Goal: Information Seeking & Learning: Learn about a topic

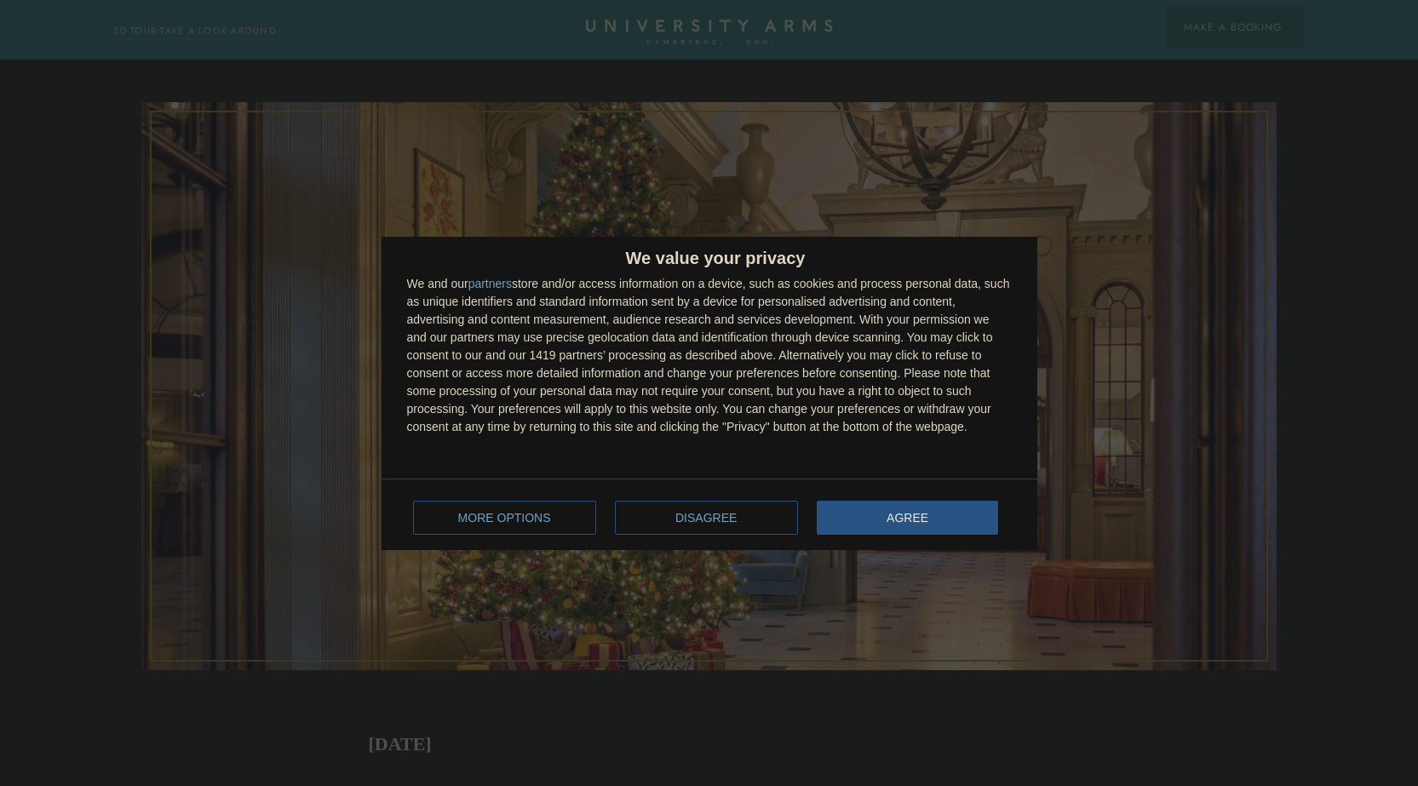
scroll to position [426, 0]
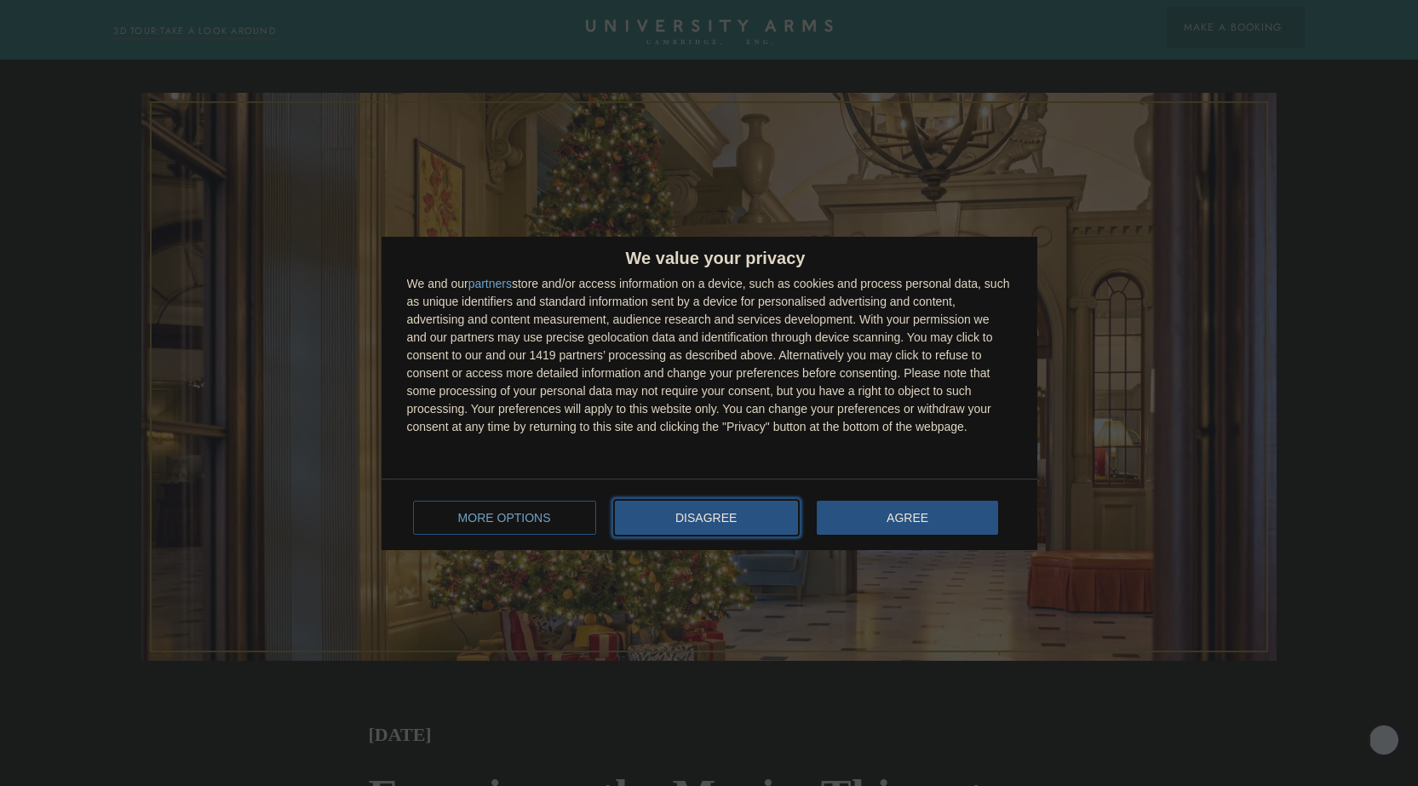
click at [721, 513] on span "DISAGREE" at bounding box center [705, 518] width 61 height 12
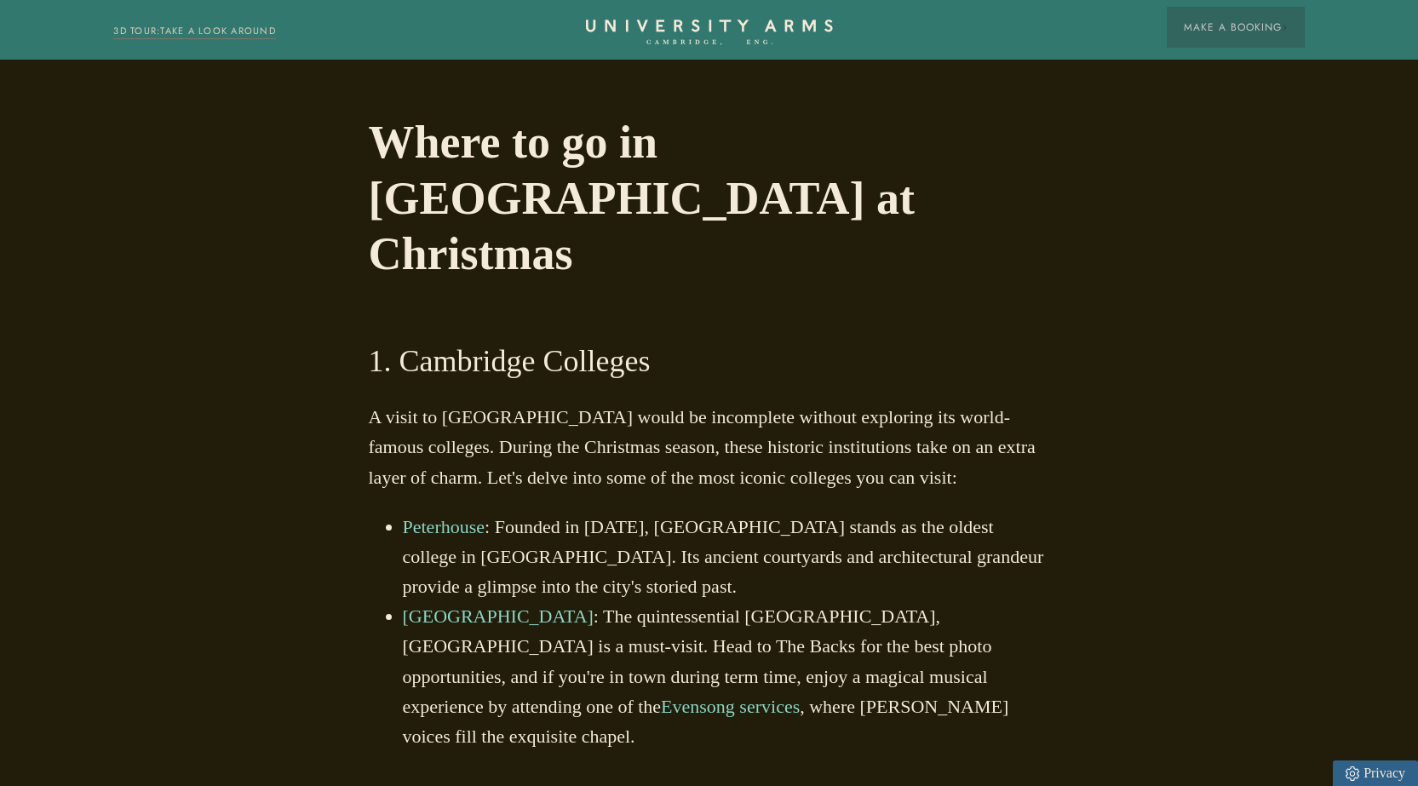
scroll to position [1618, 0]
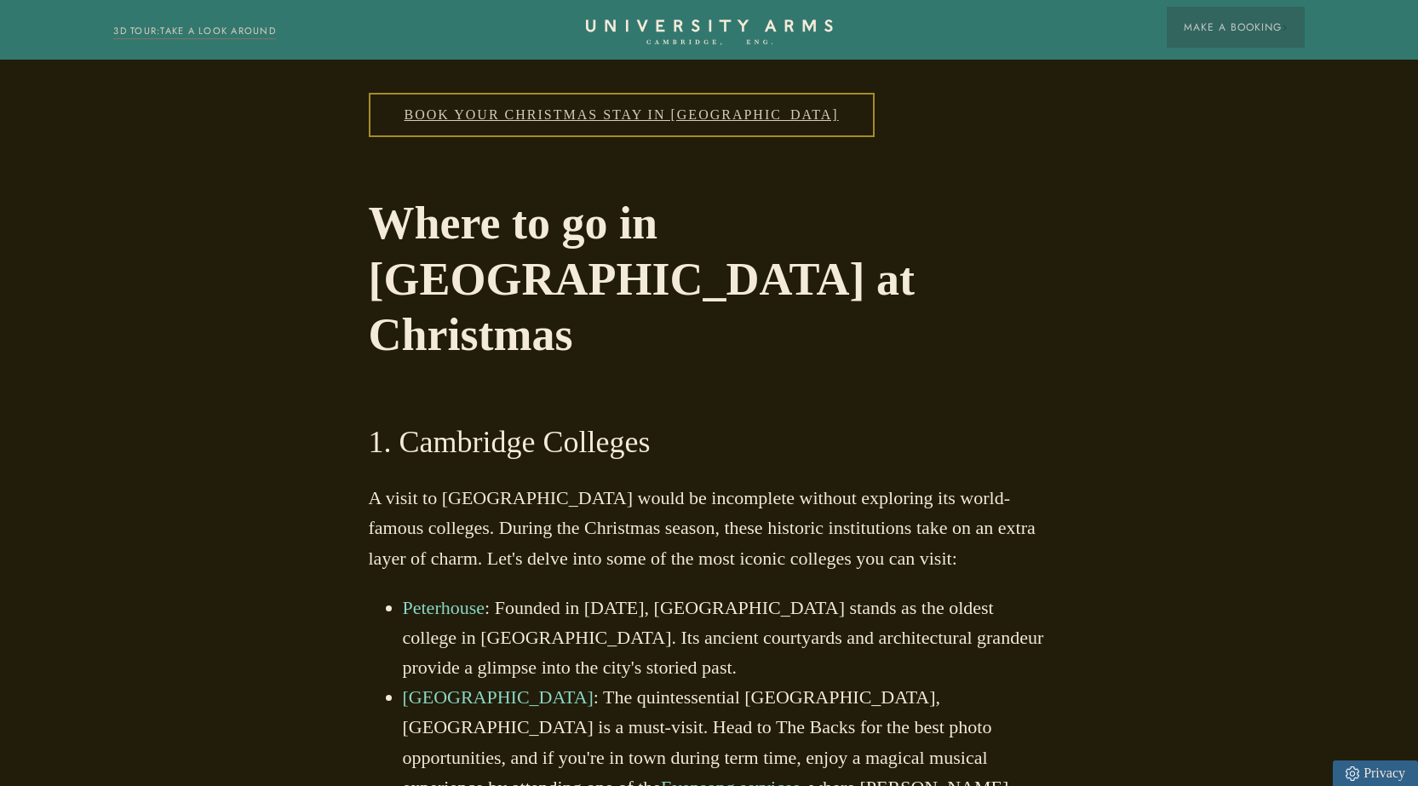
click at [721, 483] on p "A visit to [GEOGRAPHIC_DATA] would be incomplete without exploring its world-fa…" at bounding box center [709, 528] width 681 height 90
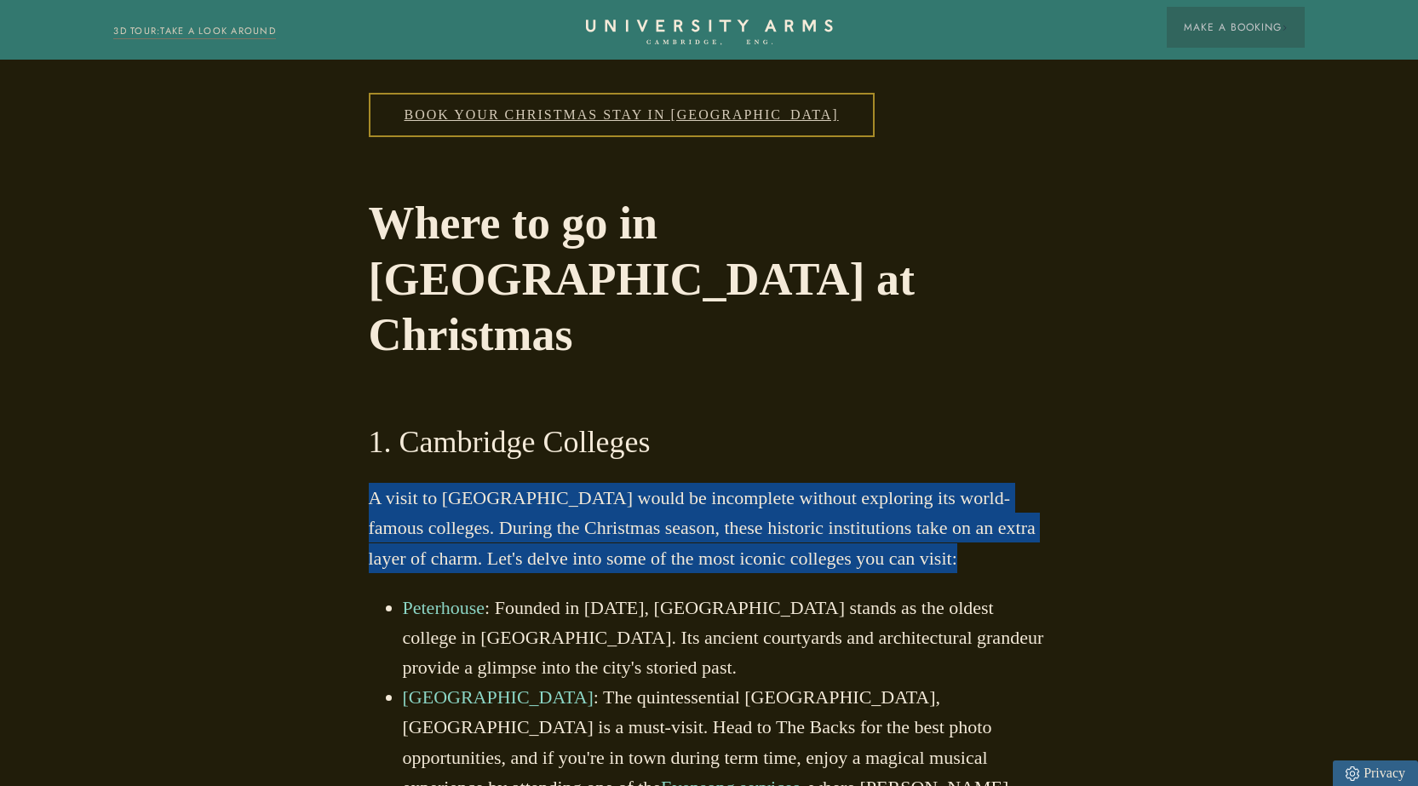
click at [721, 483] on p "A visit to [GEOGRAPHIC_DATA] would be incomplete without exploring its world-fa…" at bounding box center [709, 528] width 681 height 90
click at [683, 483] on p "A visit to [GEOGRAPHIC_DATA] would be incomplete without exploring its world-fa…" at bounding box center [709, 528] width 681 height 90
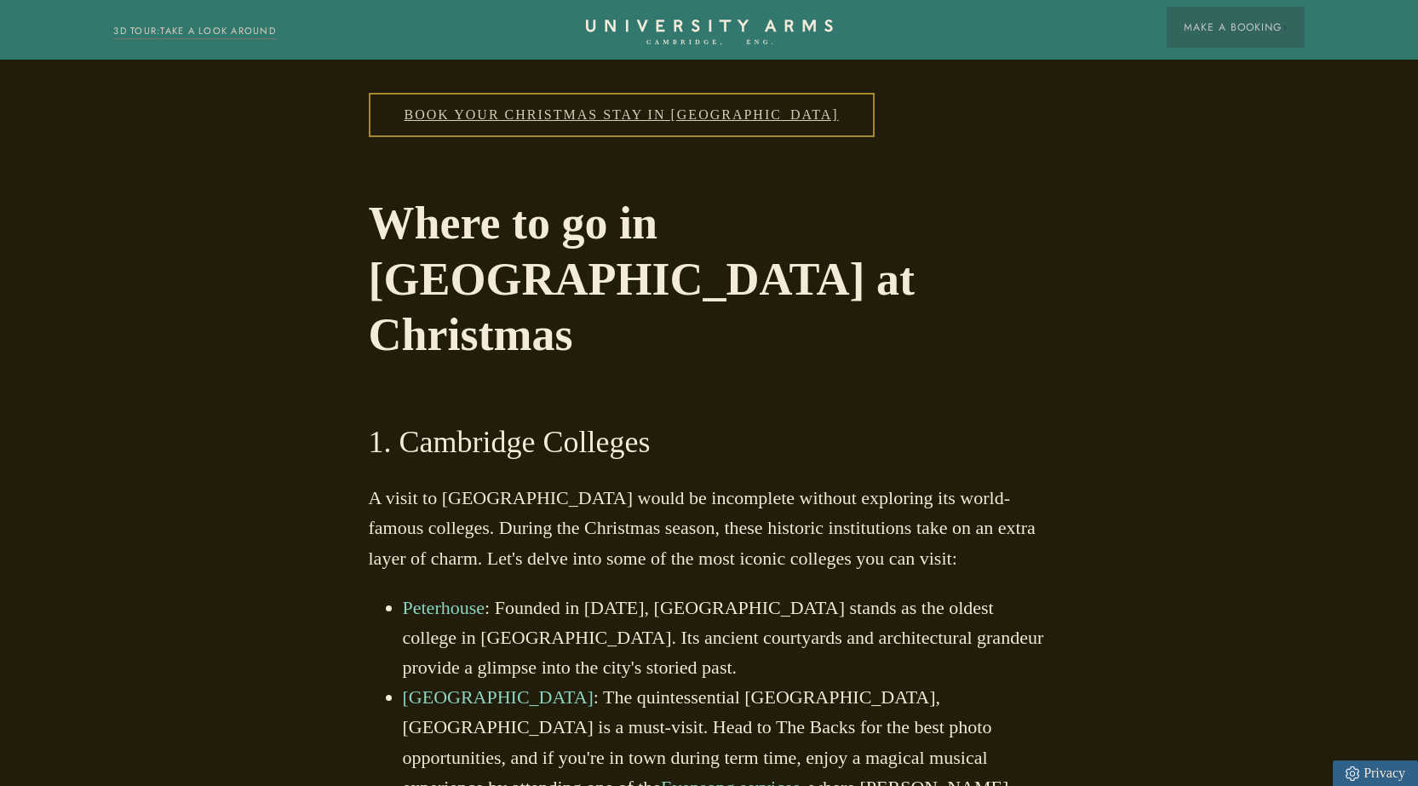
click at [588, 593] on li "Peterhouse : Founded in [DATE], [GEOGRAPHIC_DATA] stands as the oldest college …" at bounding box center [726, 638] width 647 height 90
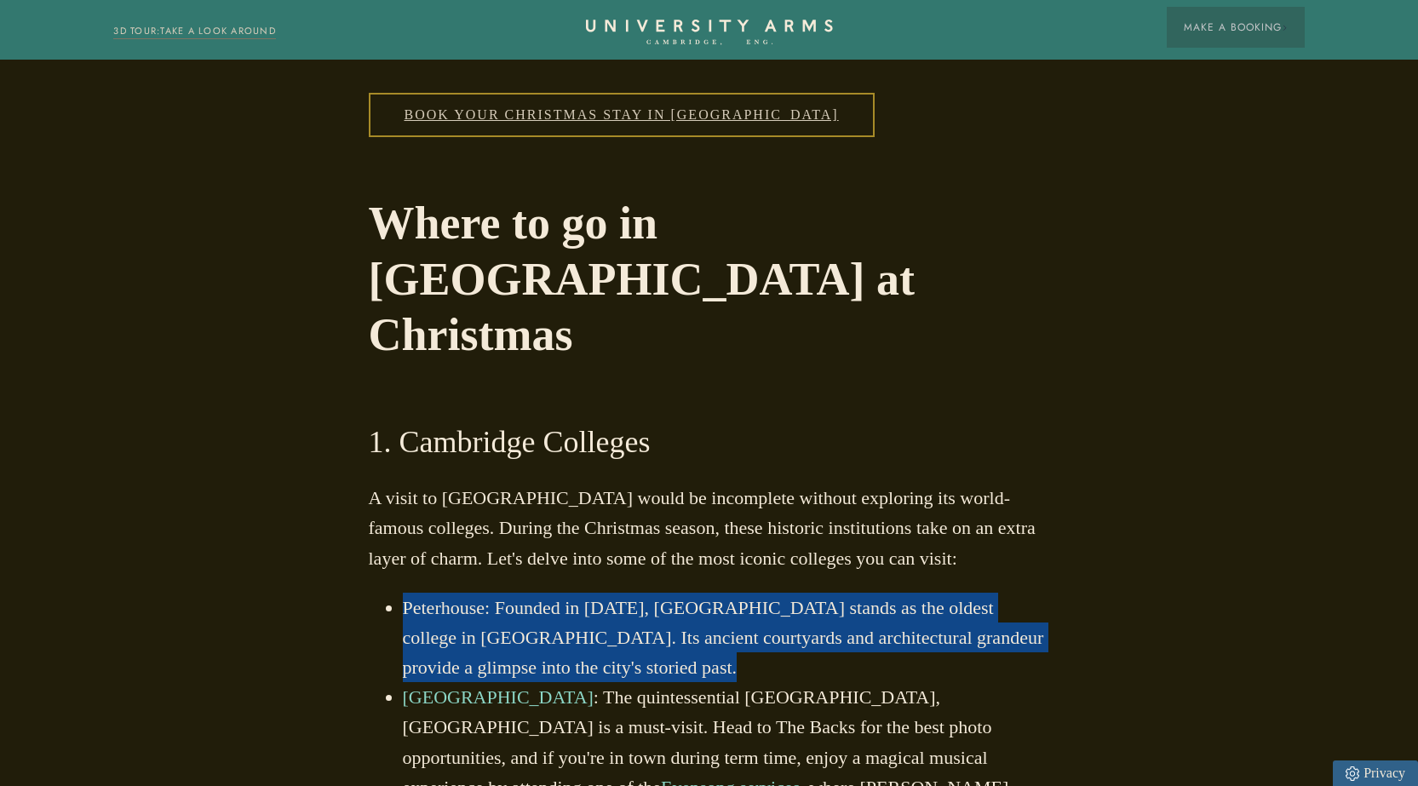
click at [588, 593] on li "Peterhouse : Founded in [DATE], [GEOGRAPHIC_DATA] stands as the oldest college …" at bounding box center [726, 638] width 647 height 90
click at [614, 593] on li "Peterhouse : Founded in [DATE], [GEOGRAPHIC_DATA] stands as the oldest college …" at bounding box center [726, 638] width 647 height 90
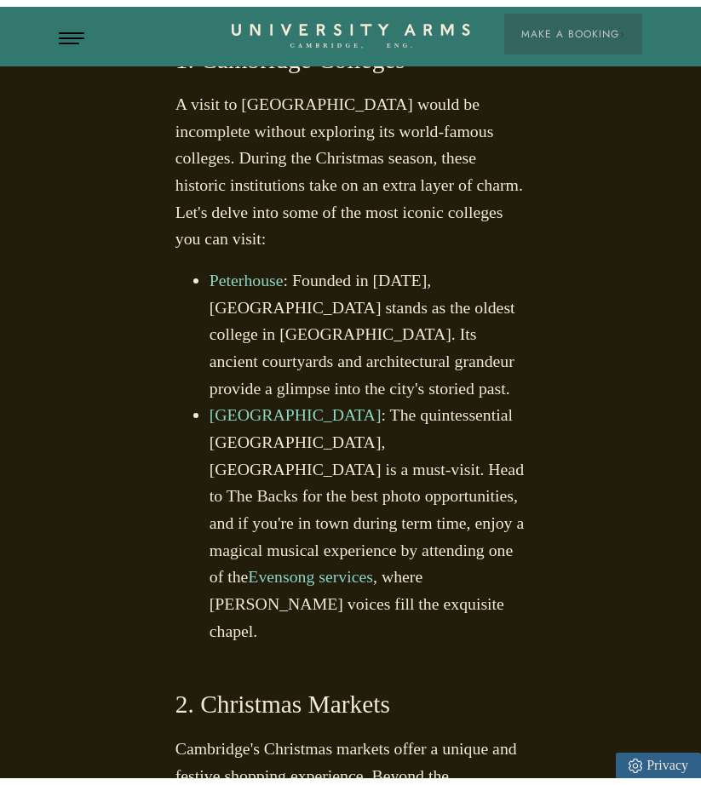
scroll to position [1616, 0]
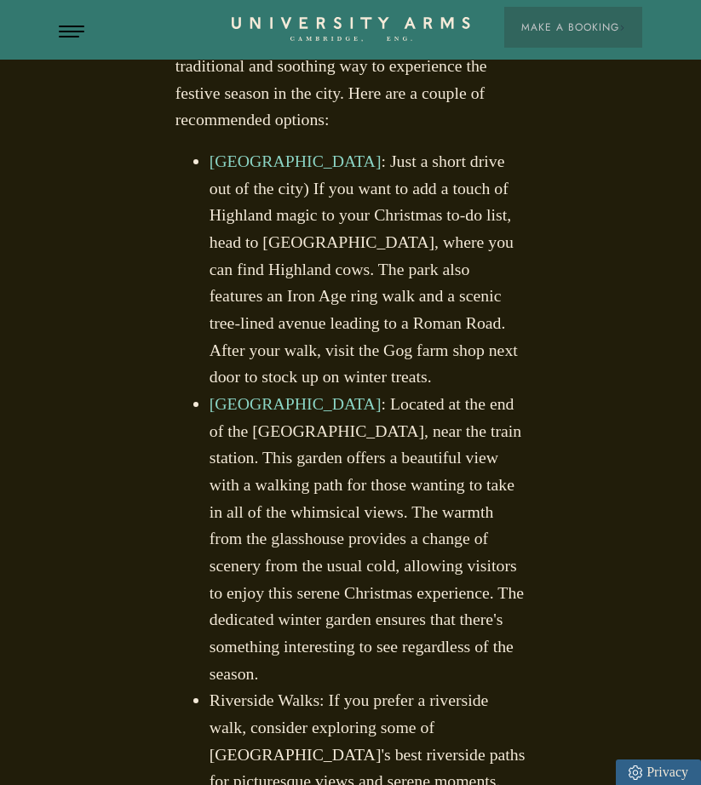
scroll to position [3916, 0]
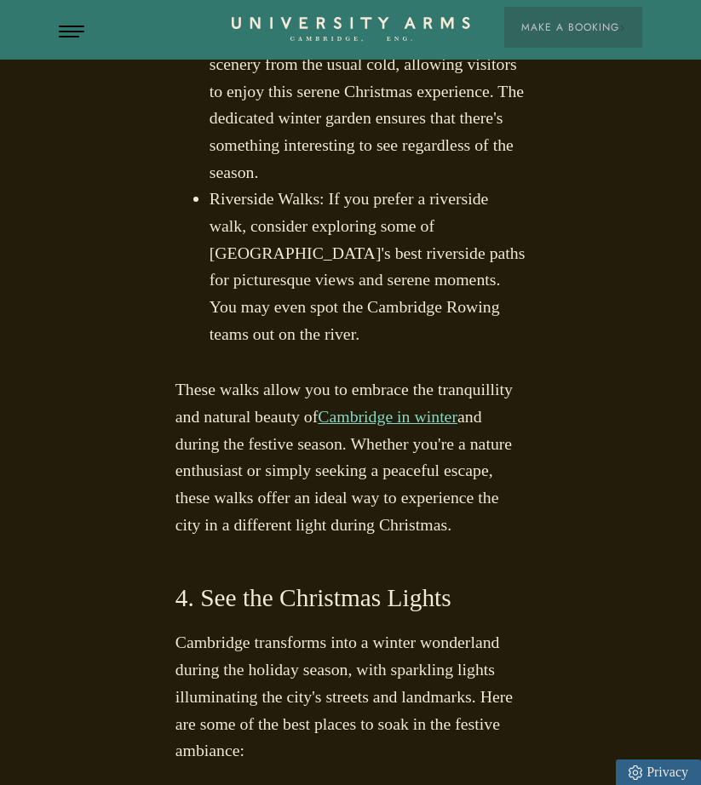
click at [352, 582] on h3 "4. See the Christmas Lights" at bounding box center [350, 598] width 351 height 33
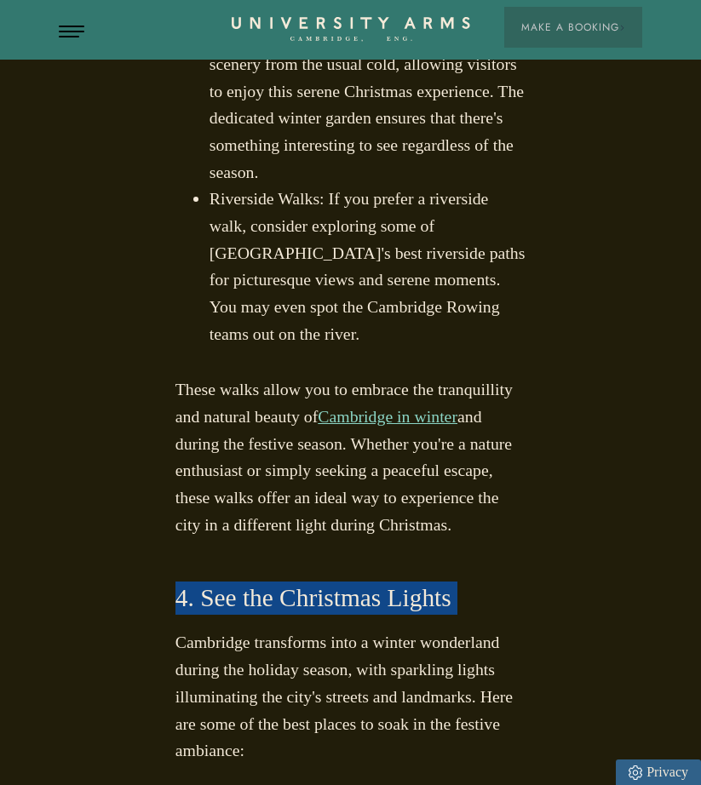
click at [352, 582] on h3 "4. See the Christmas Lights" at bounding box center [350, 598] width 351 height 33
click at [340, 582] on h3 "4. See the Christmas Lights" at bounding box center [350, 598] width 351 height 33
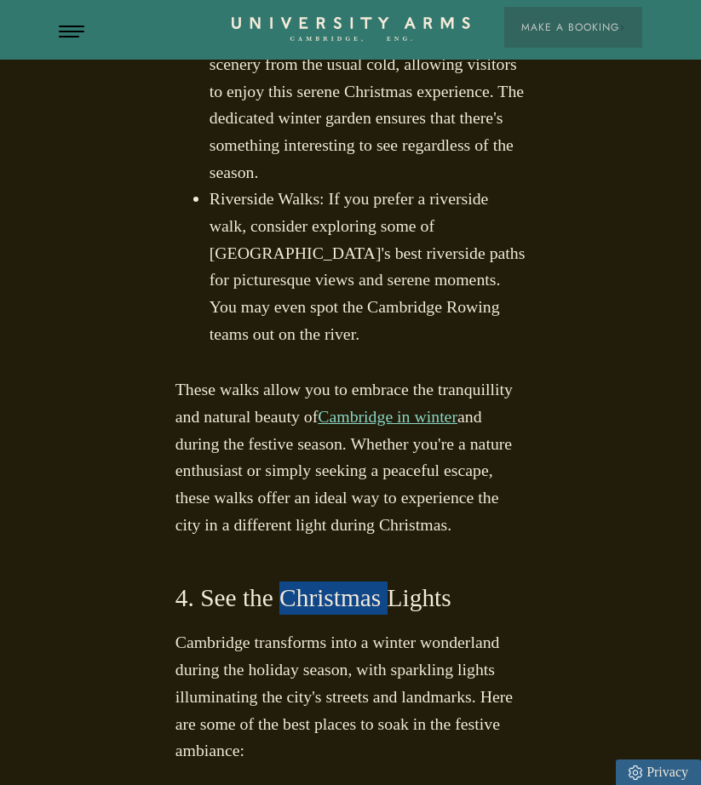
click at [340, 582] on h3 "4. See the Christmas Lights" at bounding box center [350, 598] width 351 height 33
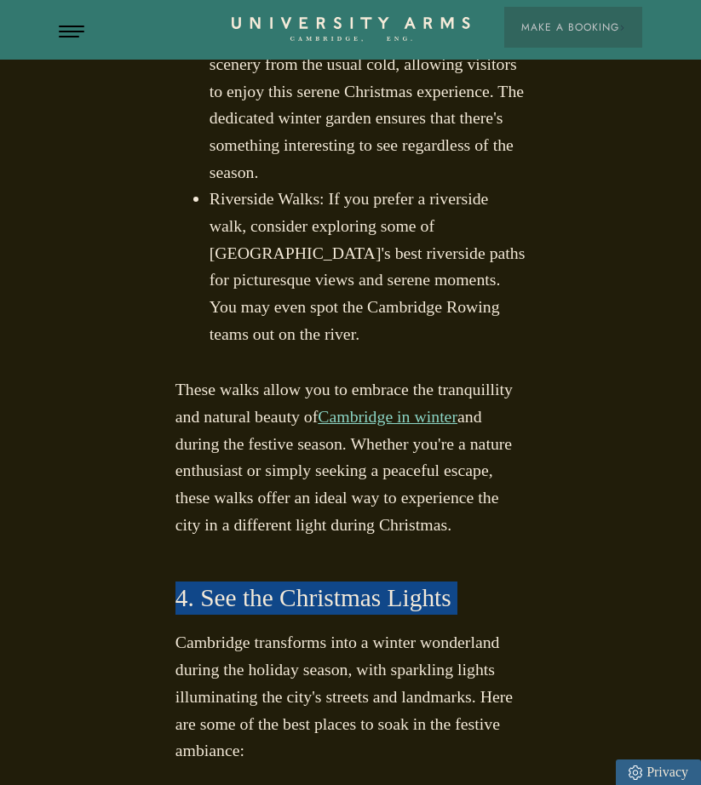
click at [340, 582] on h3 "4. See the Christmas Lights" at bounding box center [350, 598] width 351 height 33
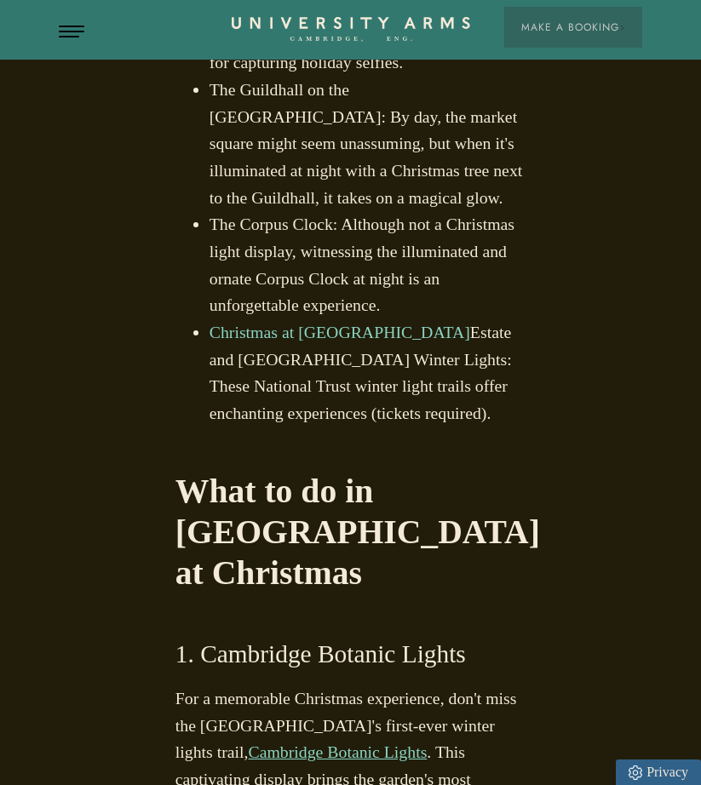
scroll to position [5108, 0]
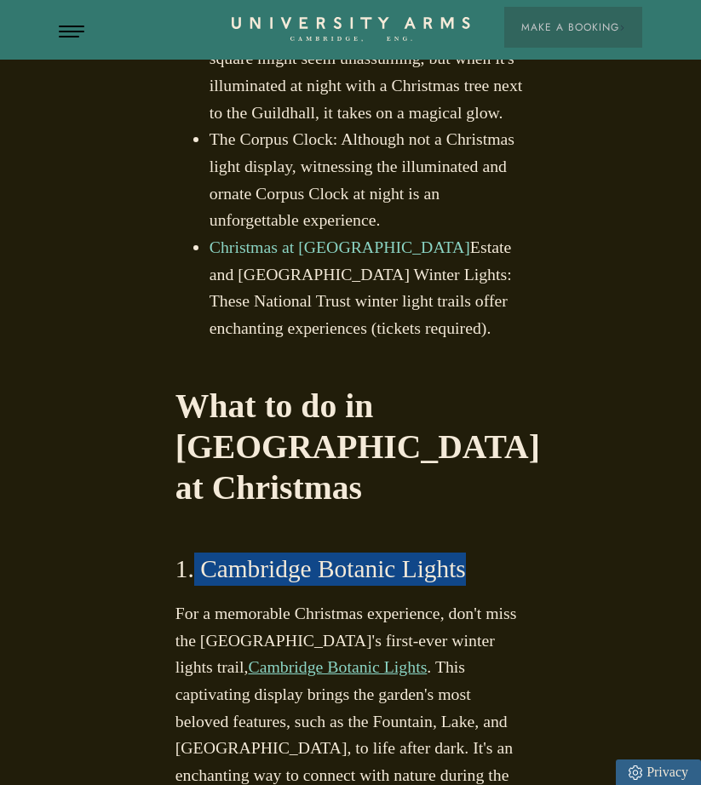
drag, startPoint x: 478, startPoint y: 271, endPoint x: 200, endPoint y: 267, distance: 277.7
click at [200, 553] on h3 "1. Cambridge Botanic Lights" at bounding box center [350, 569] width 351 height 33
copy h3 "Cambridge Botanic Lights"
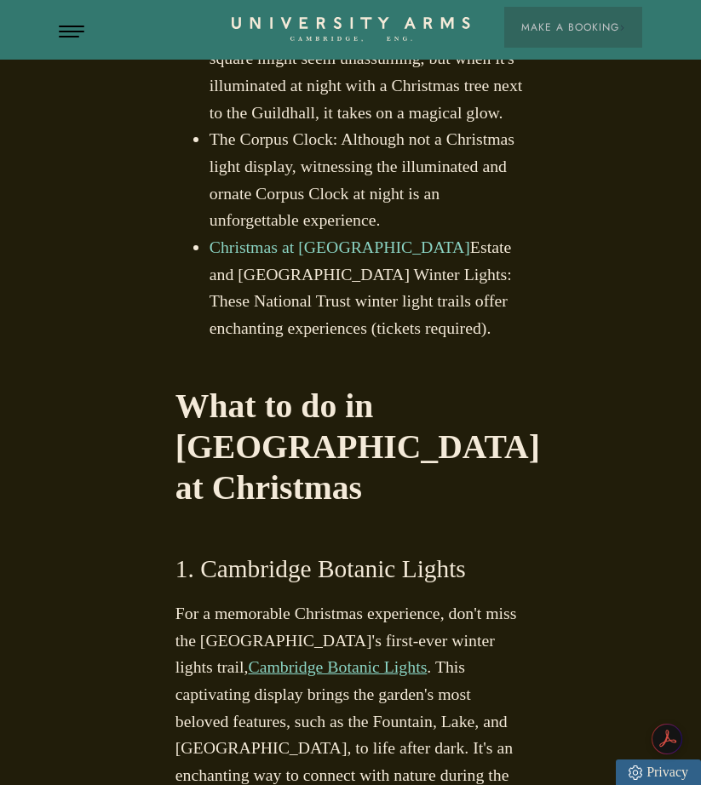
drag, startPoint x: 370, startPoint y: 583, endPoint x: 215, endPoint y: 585, distance: 154.2
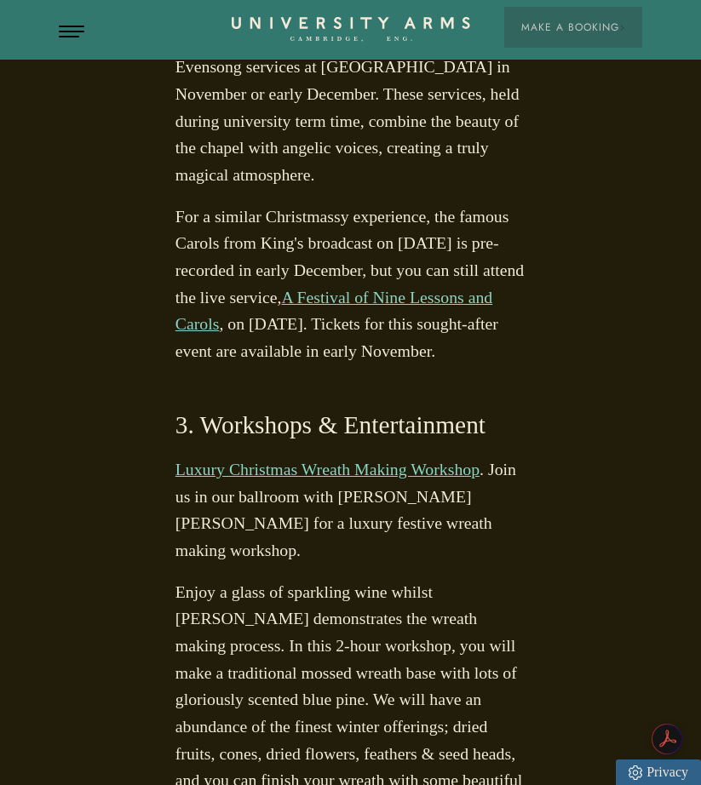
scroll to position [6130, 0]
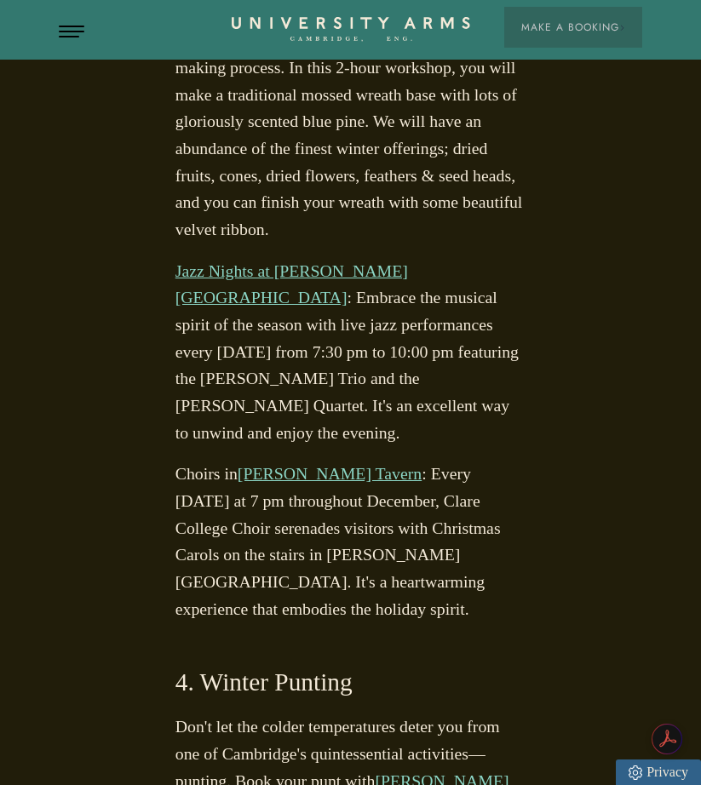
scroll to position [6726, 0]
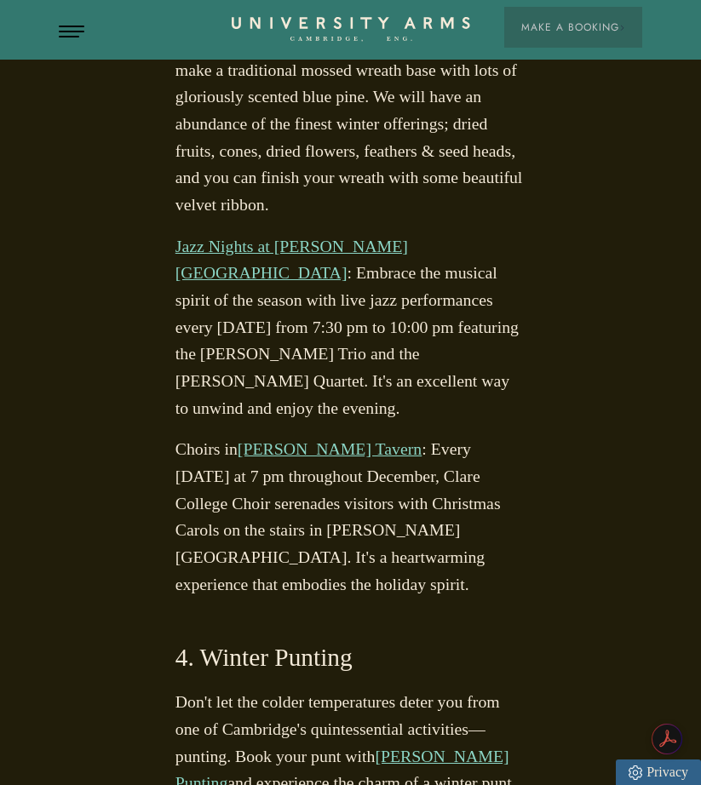
click at [350, 747] on link "[PERSON_NAME] Punting" at bounding box center [342, 770] width 334 height 46
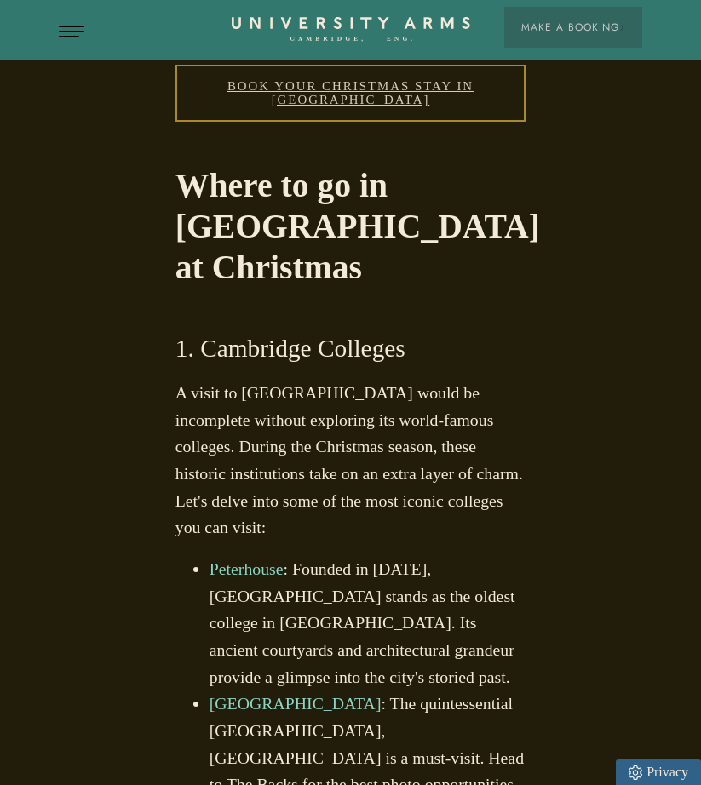
scroll to position [1336, 0]
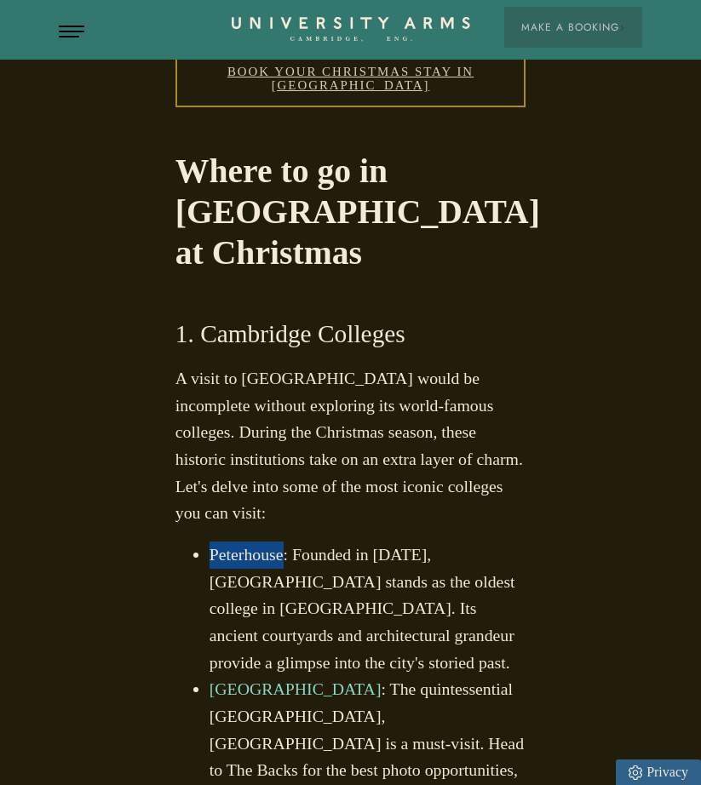
drag, startPoint x: 211, startPoint y: 432, endPoint x: 285, endPoint y: 435, distance: 74.2
click at [285, 542] on ul "Peterhouse : Founded in [DATE], [GEOGRAPHIC_DATA] stands as the oldest college …" at bounding box center [350, 730] width 351 height 377
copy link "Peterhouse"
drag, startPoint x: 210, startPoint y: 544, endPoint x: 364, endPoint y: 535, distance: 153.6
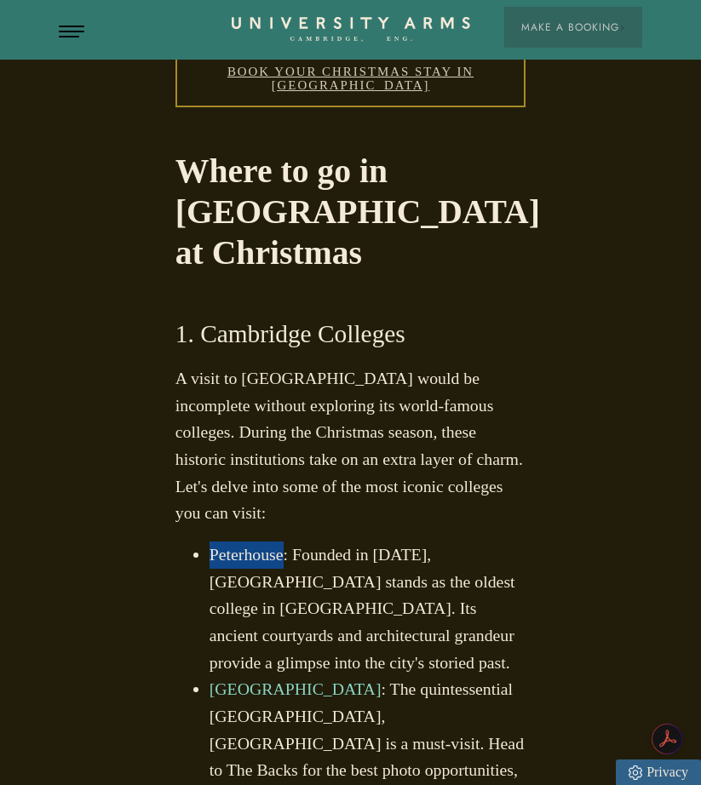
click at [365, 542] on ul "Peterhouse : Founded in [DATE], [GEOGRAPHIC_DATA] stands as the oldest college …" at bounding box center [350, 730] width 351 height 377
copy link "[GEOGRAPHIC_DATA]"
click at [395, 676] on li "[GEOGRAPHIC_DATA] : The quintessential [GEOGRAPHIC_DATA], [GEOGRAPHIC_DATA] is …" at bounding box center [368, 797] width 317 height 243
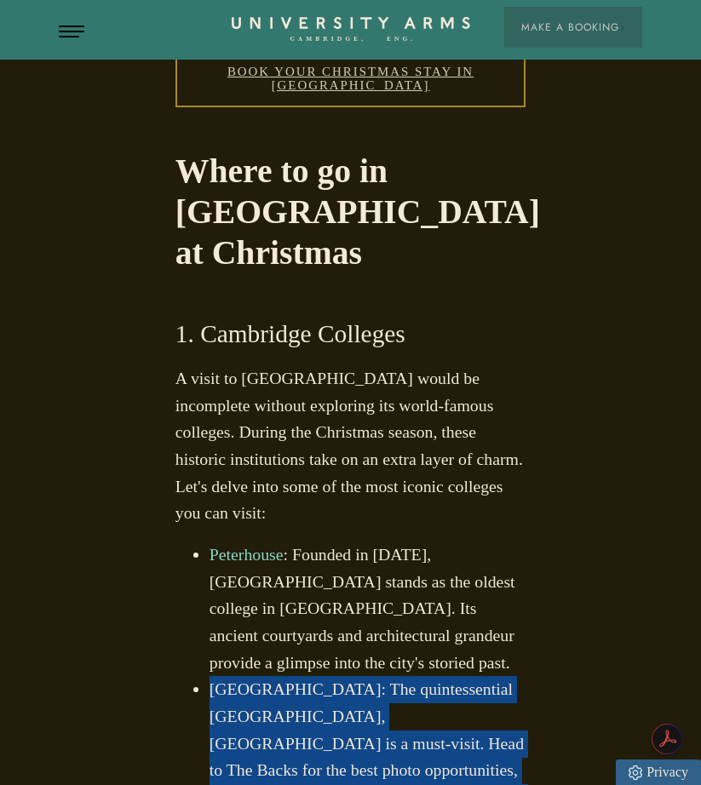
click at [395, 676] on li "[GEOGRAPHIC_DATA] : The quintessential [GEOGRAPHIC_DATA], [GEOGRAPHIC_DATA] is …" at bounding box center [368, 797] width 317 height 243
click at [377, 676] on li "[GEOGRAPHIC_DATA] : The quintessential [GEOGRAPHIC_DATA], [GEOGRAPHIC_DATA] is …" at bounding box center [368, 797] width 317 height 243
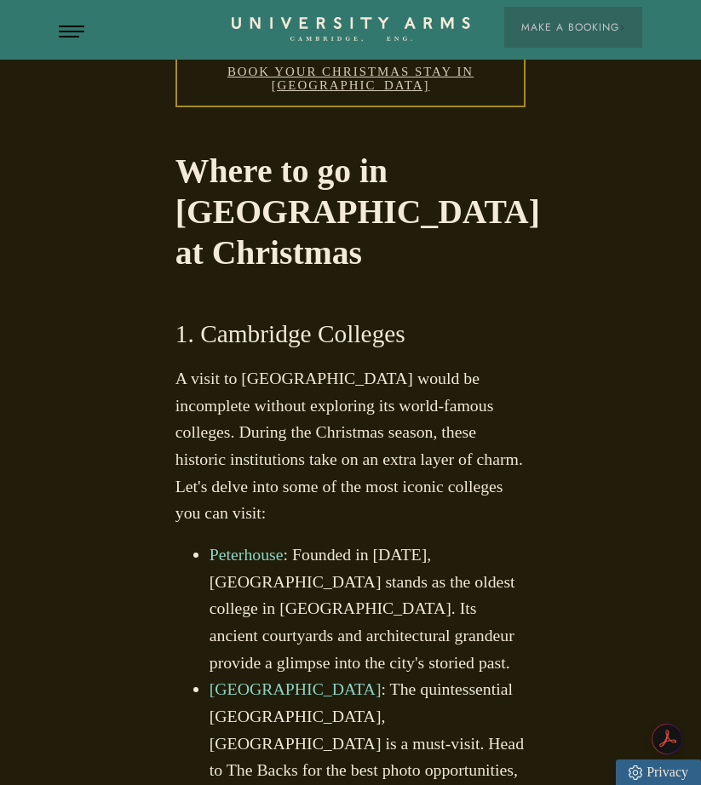
click at [362, 676] on li "[GEOGRAPHIC_DATA] : The quintessential [GEOGRAPHIC_DATA], [GEOGRAPHIC_DATA] is …" at bounding box center [368, 797] width 317 height 243
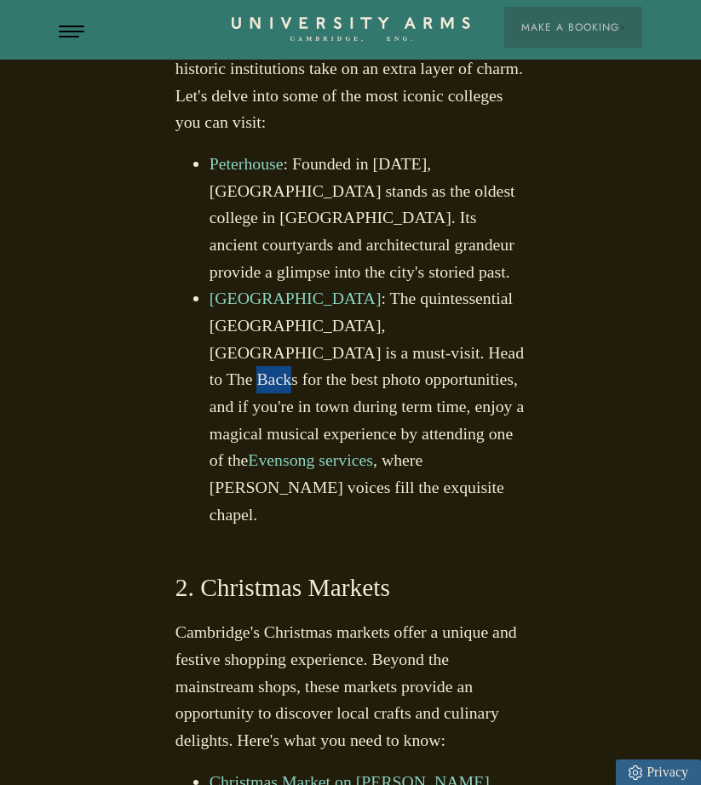
scroll to position [1762, 0]
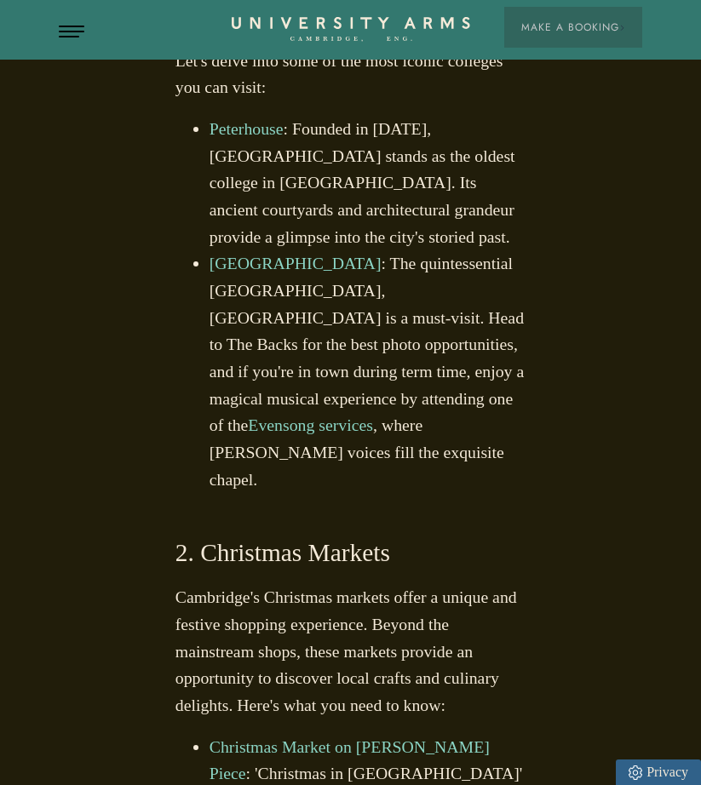
click at [284, 537] on h3 "2. Christmas Markets" at bounding box center [350, 553] width 351 height 33
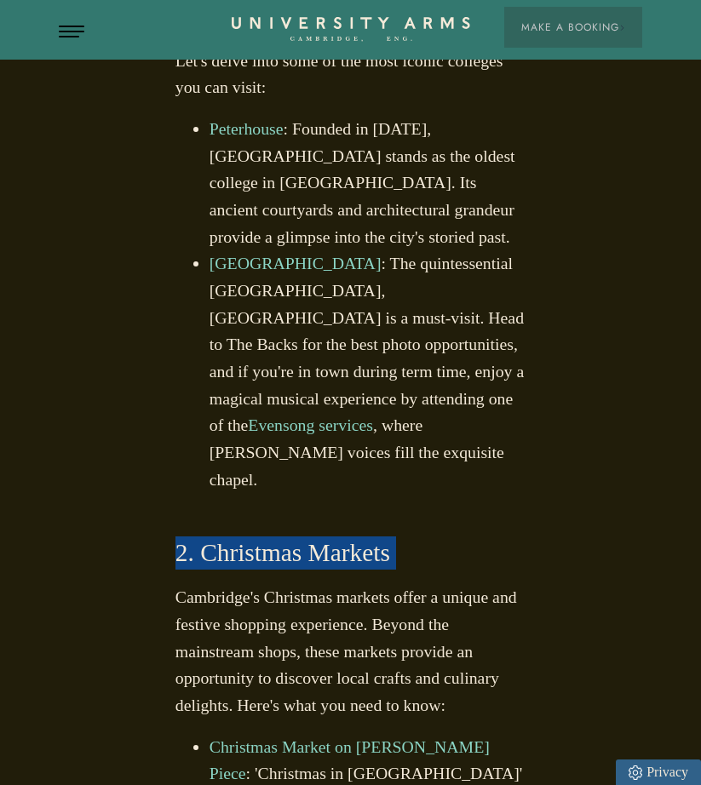
click at [284, 537] on h3 "2. Christmas Markets" at bounding box center [350, 553] width 351 height 33
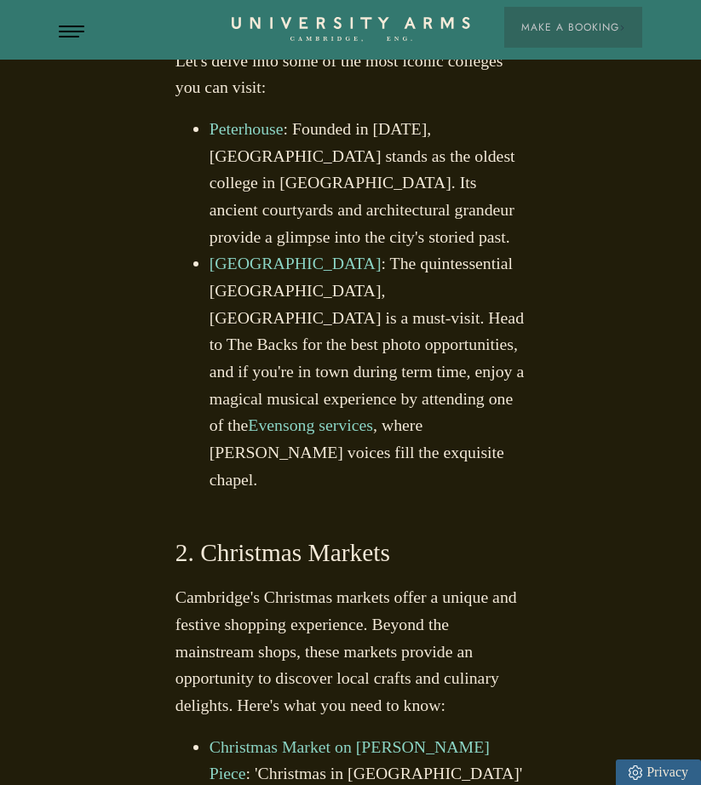
click at [267, 584] on p "Cambridge's Christmas markets offer a unique and festive shopping experience. B…" at bounding box center [350, 651] width 351 height 135
click at [243, 584] on p "Cambridge's Christmas markets offer a unique and festive shopping experience. B…" at bounding box center [350, 651] width 351 height 135
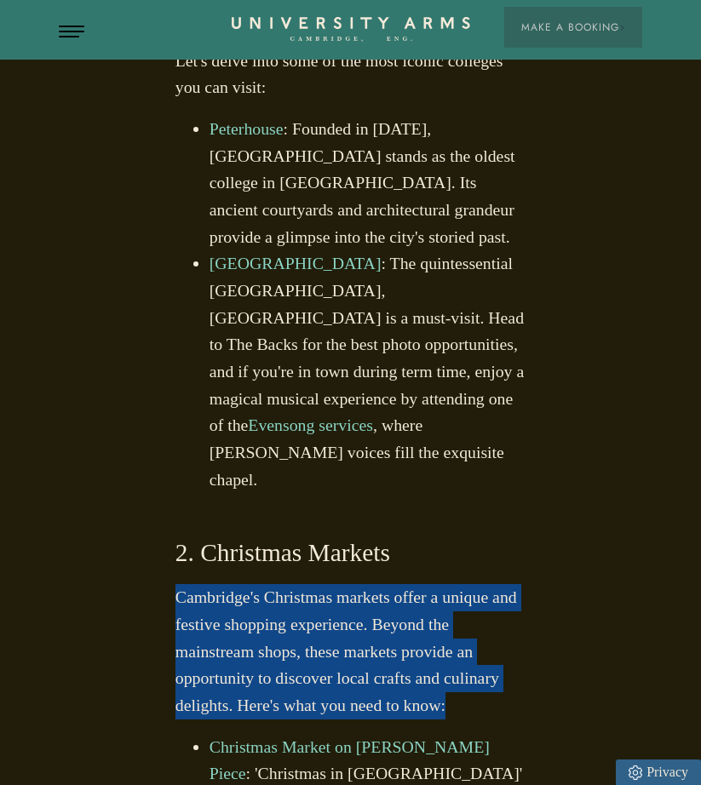
click at [243, 584] on p "Cambridge's Christmas markets offer a unique and festive shopping experience. B…" at bounding box center [350, 651] width 351 height 135
click at [227, 584] on p "Cambridge's Christmas markets offer a unique and festive shopping experience. B…" at bounding box center [350, 651] width 351 height 135
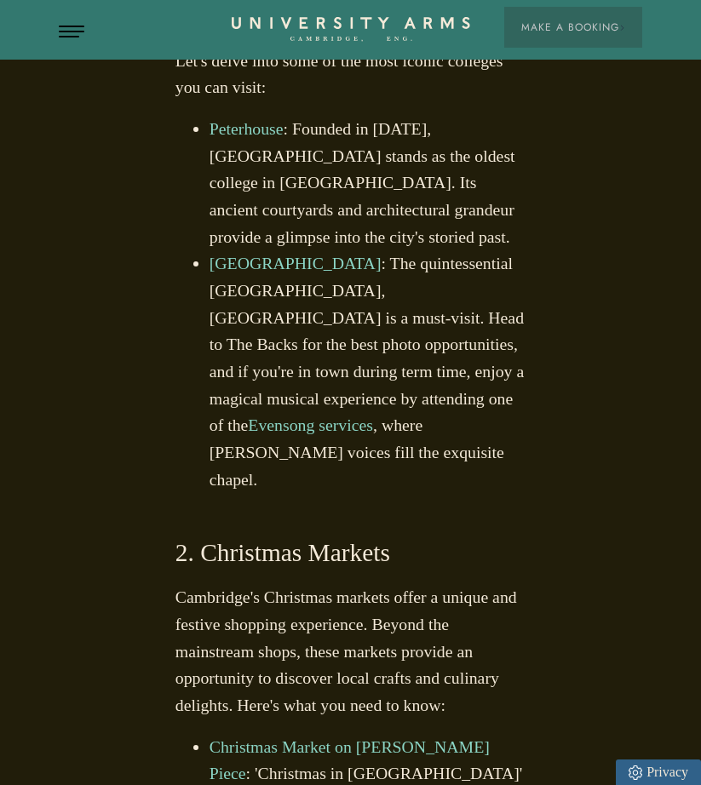
click at [266, 584] on p "Cambridge's Christmas markets offer a unique and festive shopping experience. B…" at bounding box center [350, 651] width 351 height 135
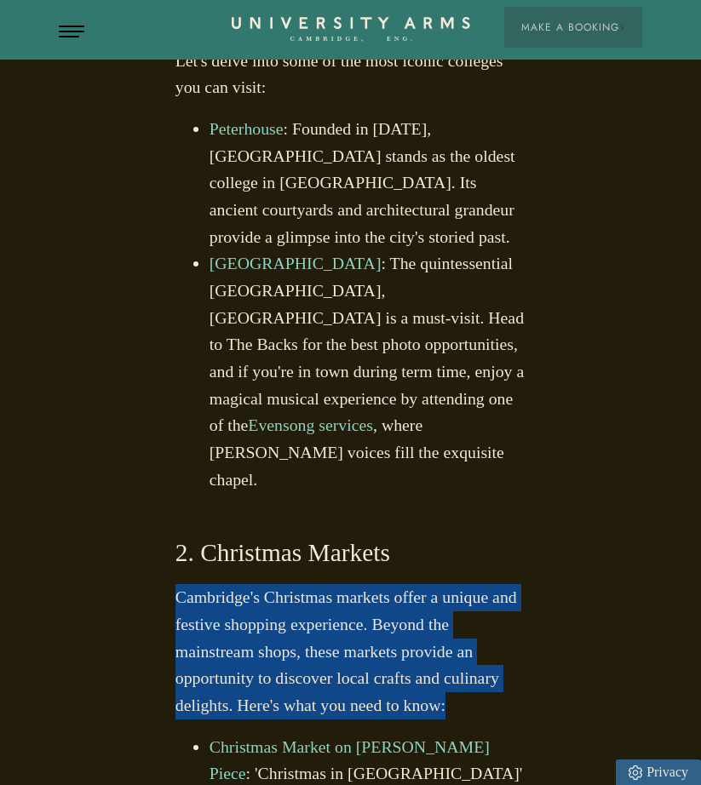
click at [266, 584] on p "Cambridge's Christmas markets offer a unique and festive shopping experience. B…" at bounding box center [350, 651] width 351 height 135
click at [247, 584] on p "Cambridge's Christmas markets offer a unique and festive shopping experience. B…" at bounding box center [350, 651] width 351 height 135
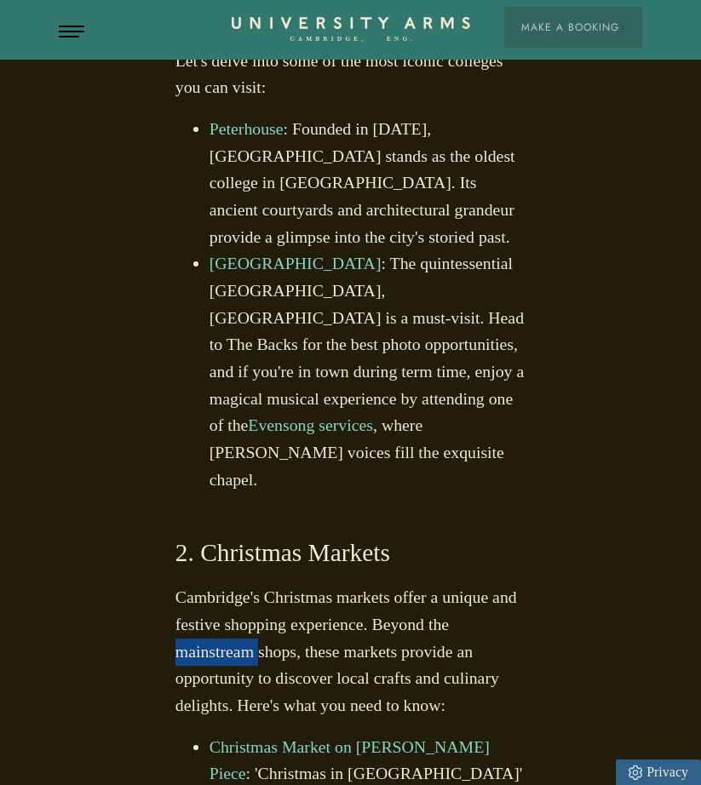
click at [247, 584] on p "Cambridge's Christmas markets offer a unique and festive shopping experience. B…" at bounding box center [350, 651] width 351 height 135
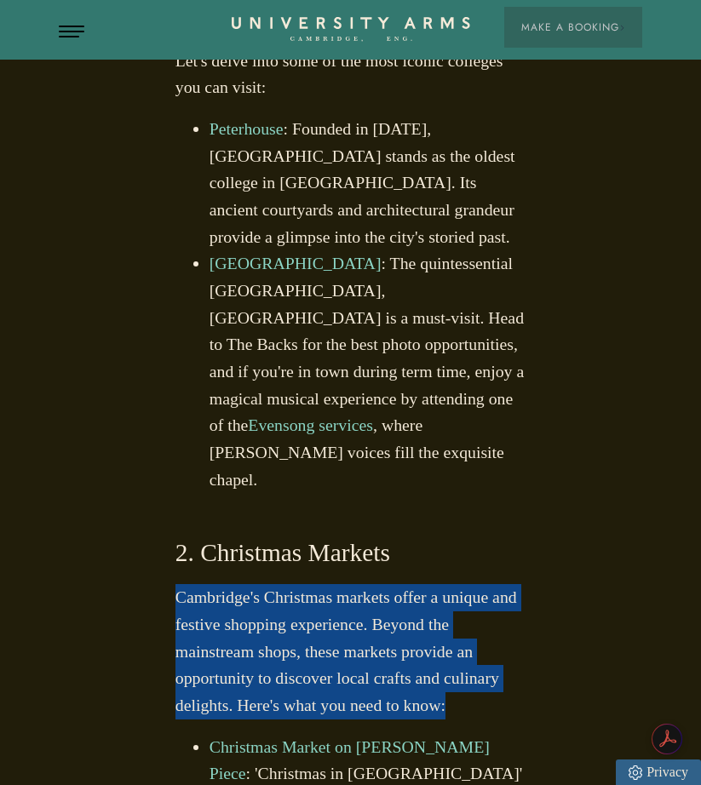
click at [247, 584] on p "Cambridge's Christmas markets offer a unique and festive shopping experience. B…" at bounding box center [350, 651] width 351 height 135
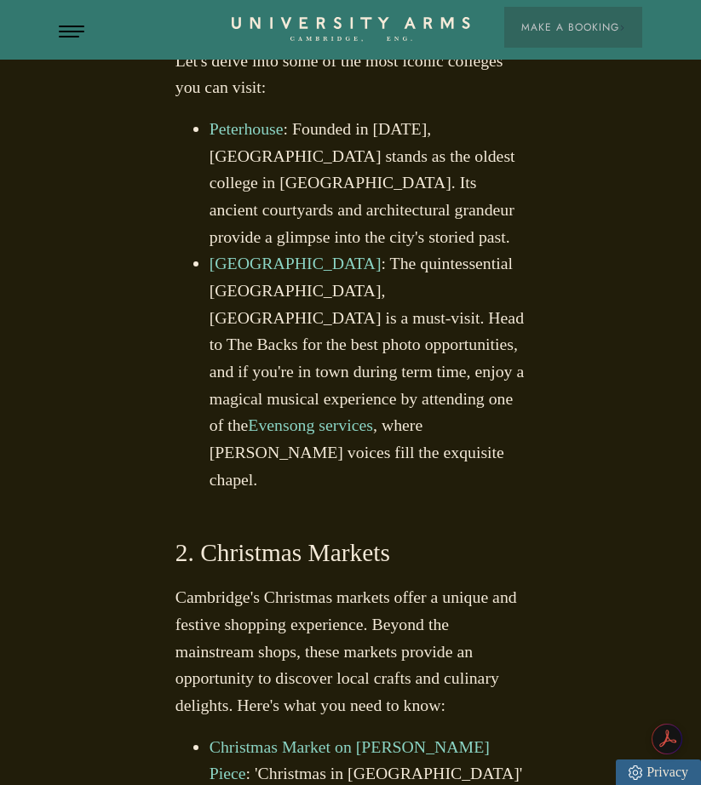
click at [303, 738] on link "Christmas Market on [PERSON_NAME] Piece" at bounding box center [350, 761] width 280 height 46
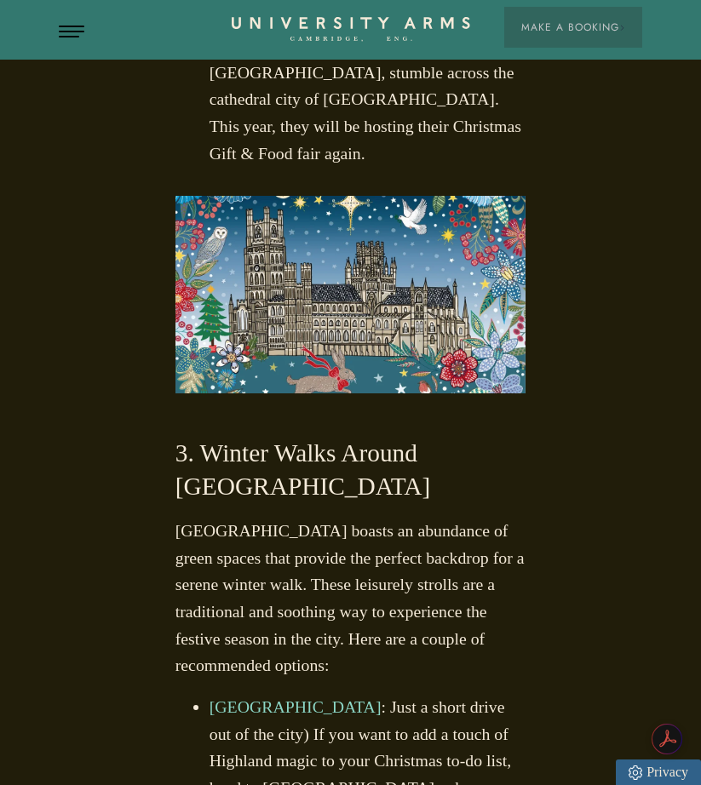
scroll to position [2869, 0]
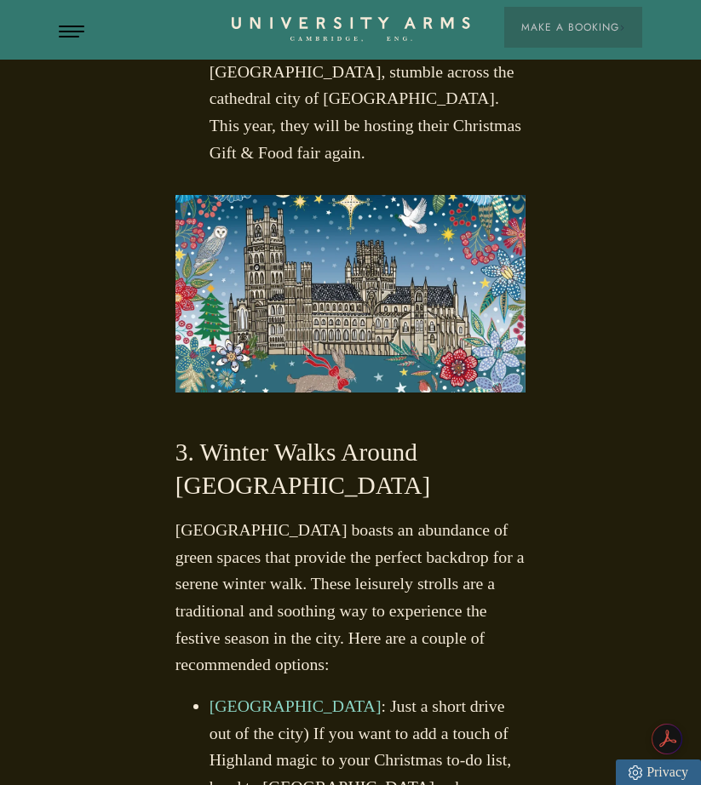
drag, startPoint x: 210, startPoint y: 456, endPoint x: 388, endPoint y: 461, distance: 178.9
copy link "[GEOGRAPHIC_DATA]"
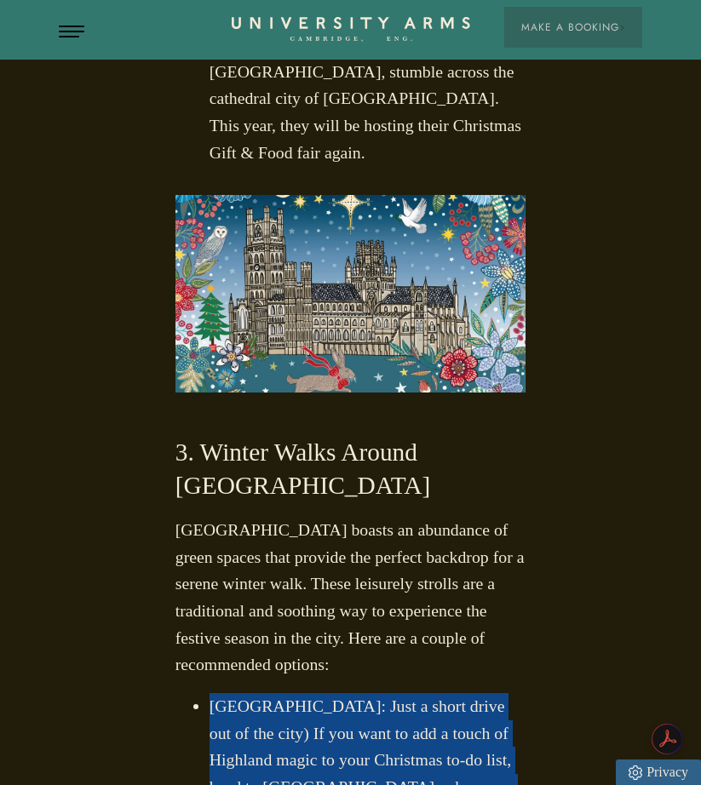
drag, startPoint x: 402, startPoint y: 483, endPoint x: 374, endPoint y: 483, distance: 28.1
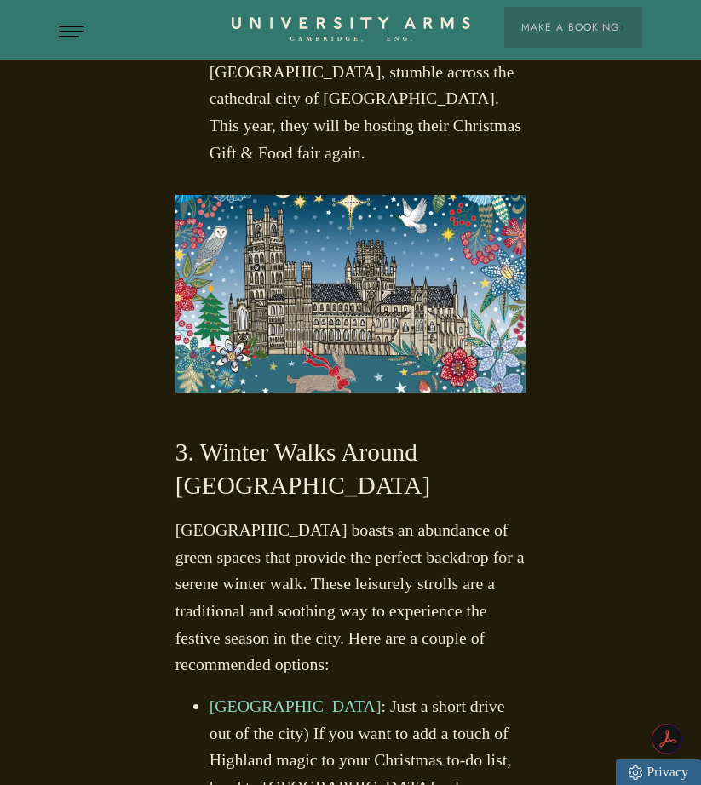
drag, startPoint x: 271, startPoint y: 566, endPoint x: 371, endPoint y: 569, distance: 100.6
copy li "Highland cows"
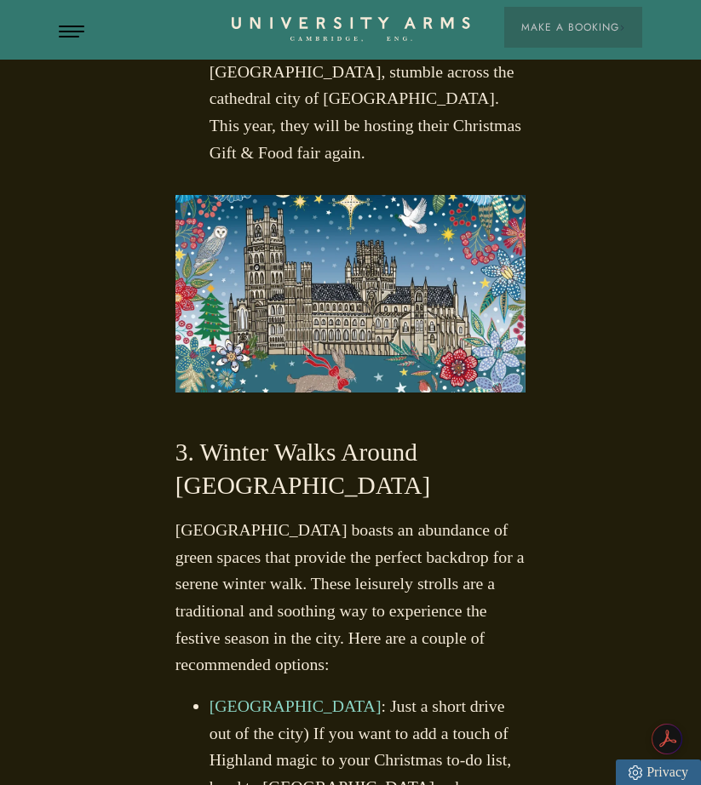
drag, startPoint x: 233, startPoint y: 592, endPoint x: 358, endPoint y: 596, distance: 124.4
copy li "Iron Age ring walk"
drag, startPoint x: 349, startPoint y: 618, endPoint x: 438, endPoint y: 621, distance: 88.6
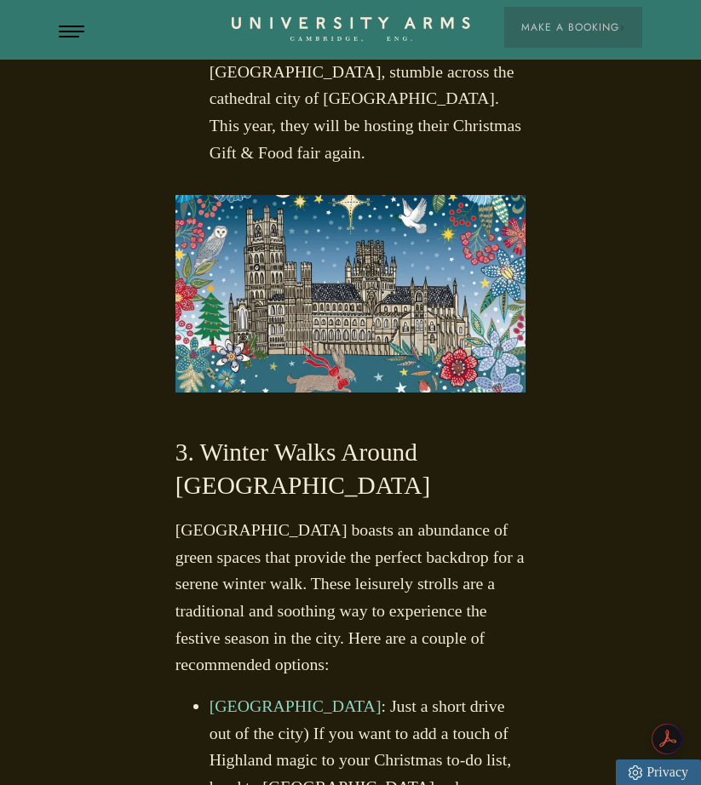
copy li "Roman Road"
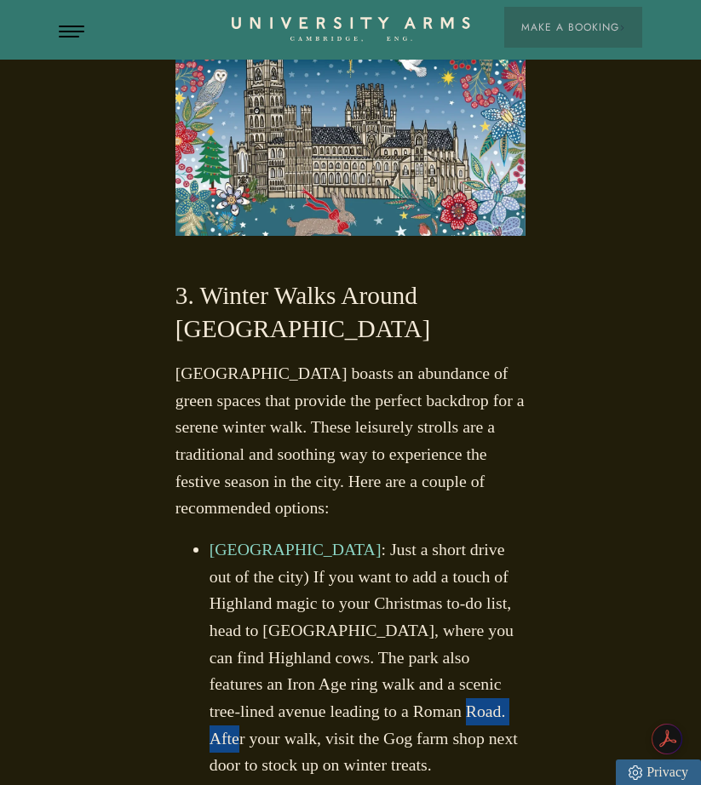
scroll to position [3040, 0]
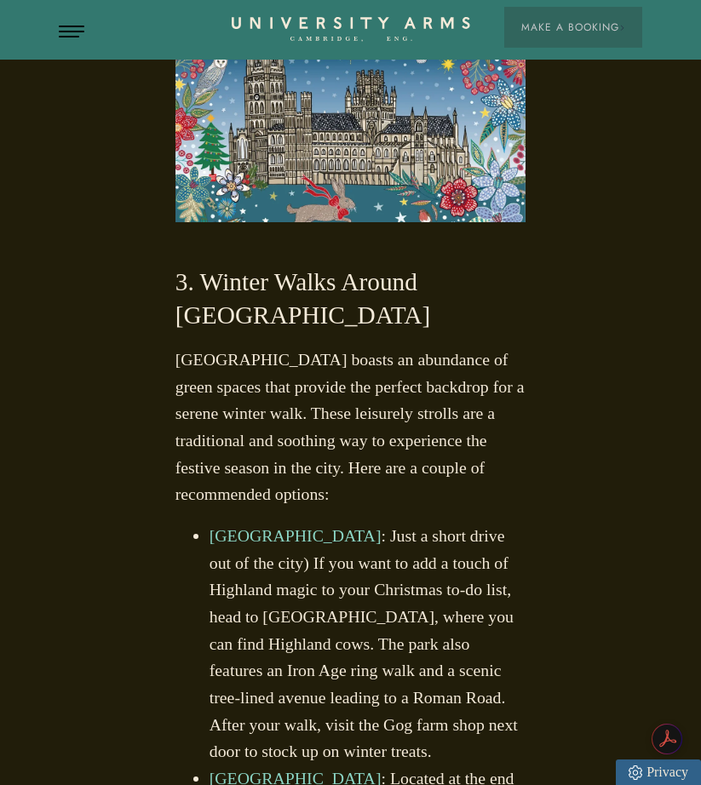
click at [309, 523] on li "[GEOGRAPHIC_DATA] : Just a short drive out of the city) If you want to add a to…" at bounding box center [368, 644] width 317 height 243
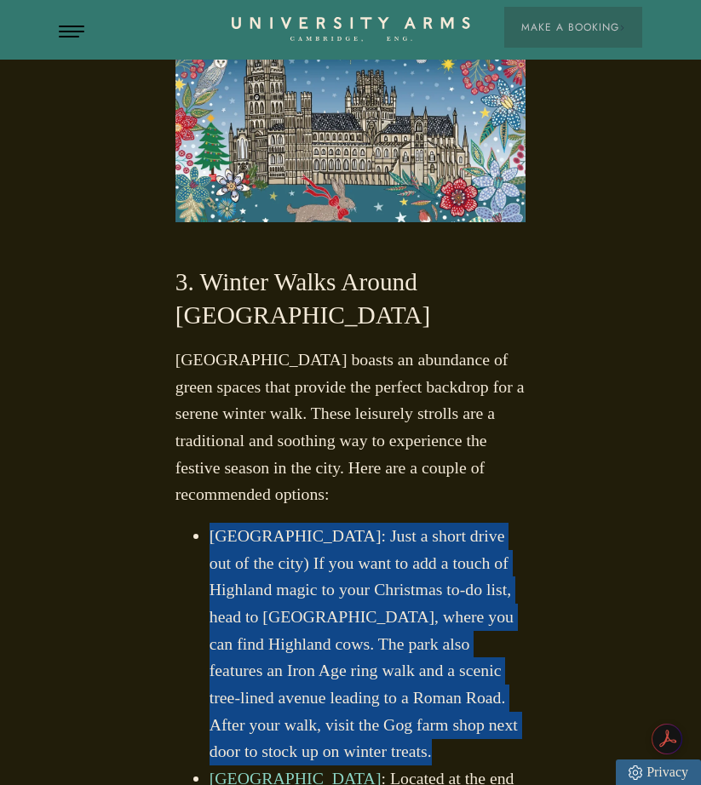
click at [309, 523] on li "[GEOGRAPHIC_DATA] : Just a short drive out of the city) If you want to add a to…" at bounding box center [368, 644] width 317 height 243
click at [278, 523] on li "[GEOGRAPHIC_DATA] : Just a short drive out of the city) If you want to add a to…" at bounding box center [368, 644] width 317 height 243
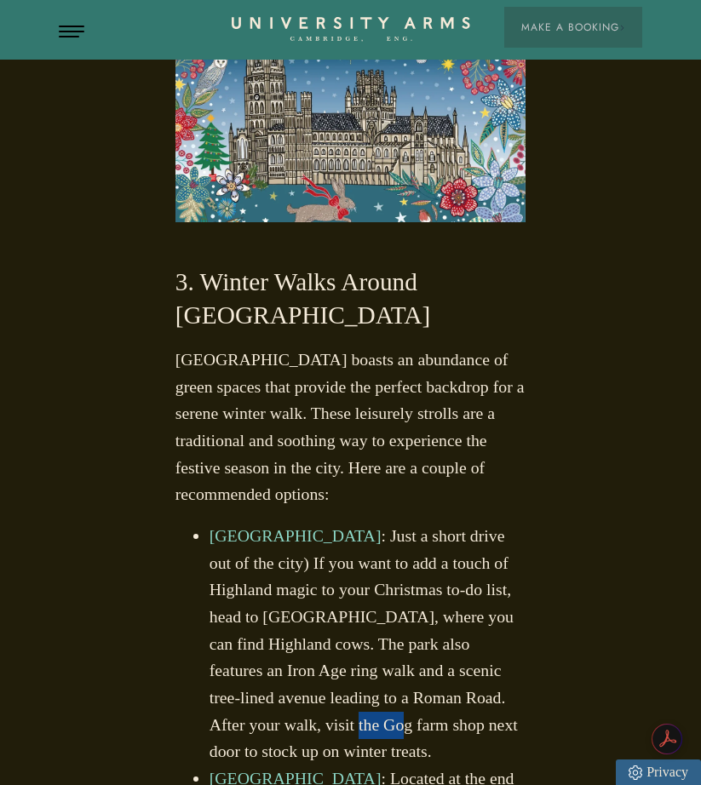
click at [278, 523] on li "[GEOGRAPHIC_DATA] : Just a short drive out of the city) If you want to add a to…" at bounding box center [368, 644] width 317 height 243
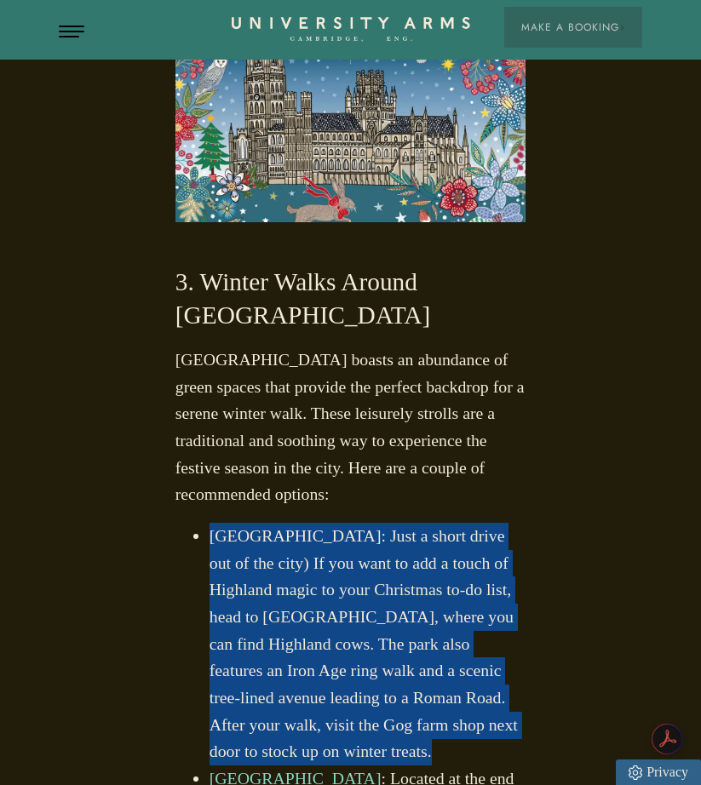
click at [278, 523] on li "[GEOGRAPHIC_DATA] : Just a short drive out of the city) If you want to add a to…" at bounding box center [368, 644] width 317 height 243
click at [269, 523] on li "[GEOGRAPHIC_DATA] : Just a short drive out of the city) If you want to add a to…" at bounding box center [368, 644] width 317 height 243
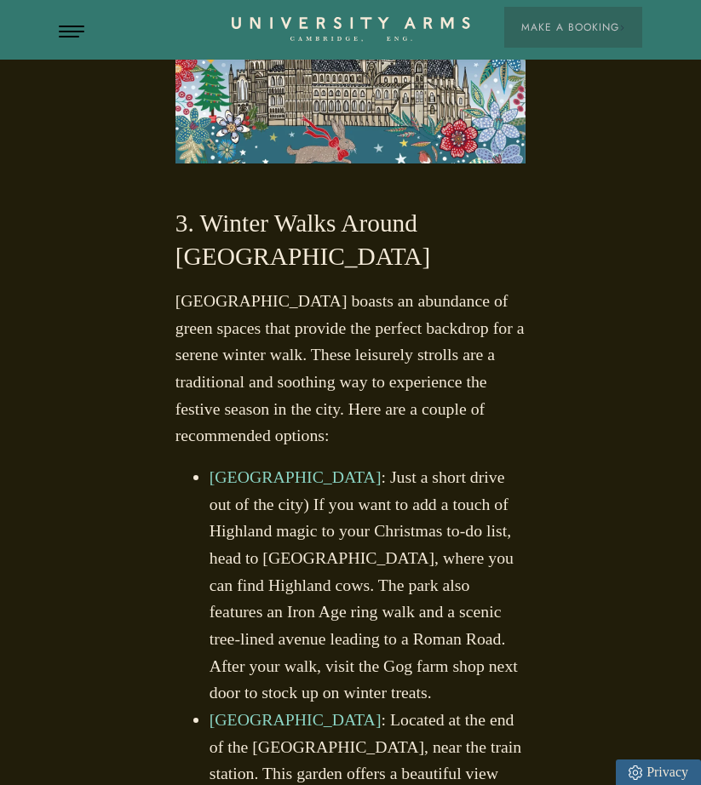
scroll to position [3125, 0]
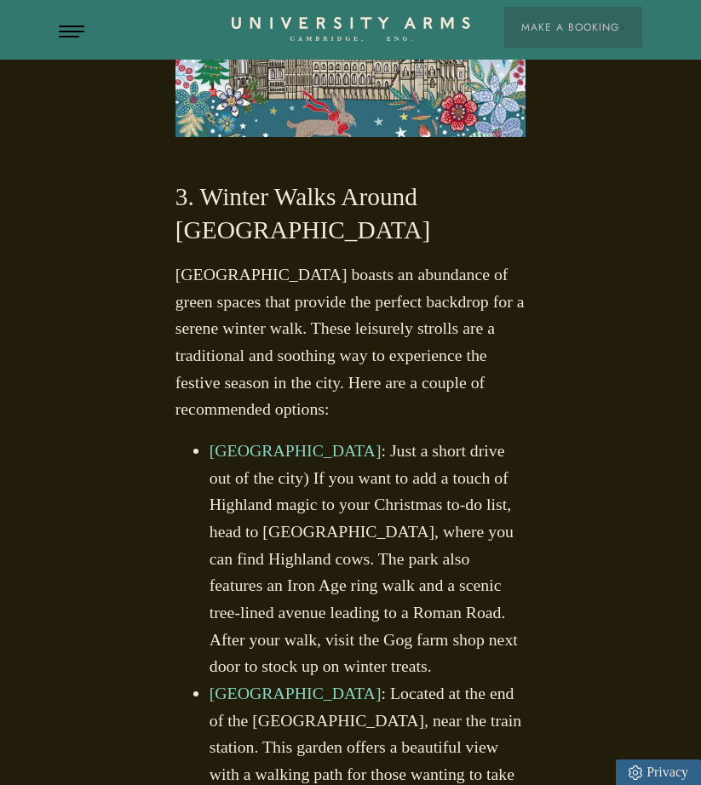
drag, startPoint x: 204, startPoint y: 439, endPoint x: 470, endPoint y: 437, distance: 265.7
click at [470, 438] on ul "[GEOGRAPHIC_DATA] : Just a short drive out of the city) If you want to add a to…" at bounding box center [350, 788] width 351 height 701
copy link "[GEOGRAPHIC_DATA]"
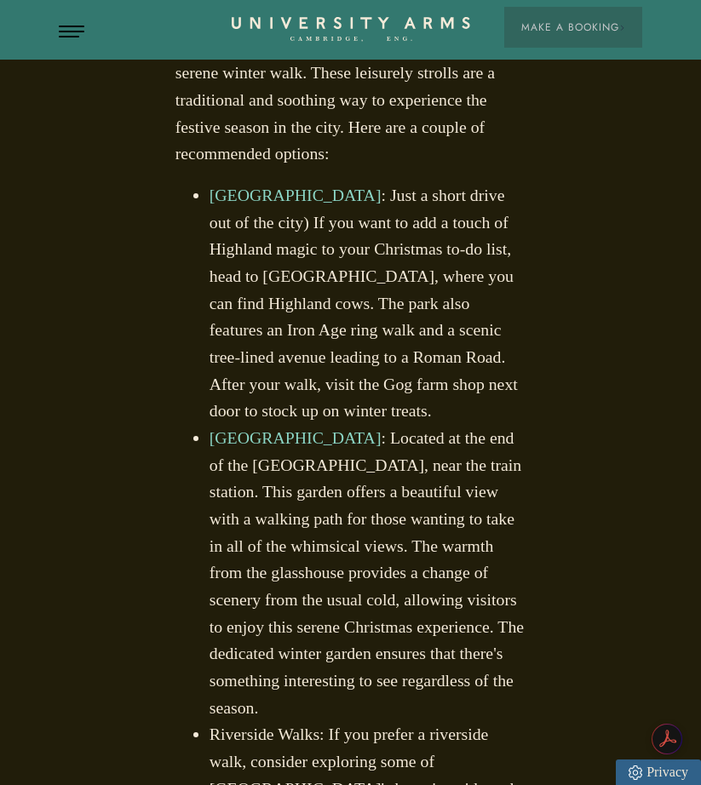
scroll to position [0, 0]
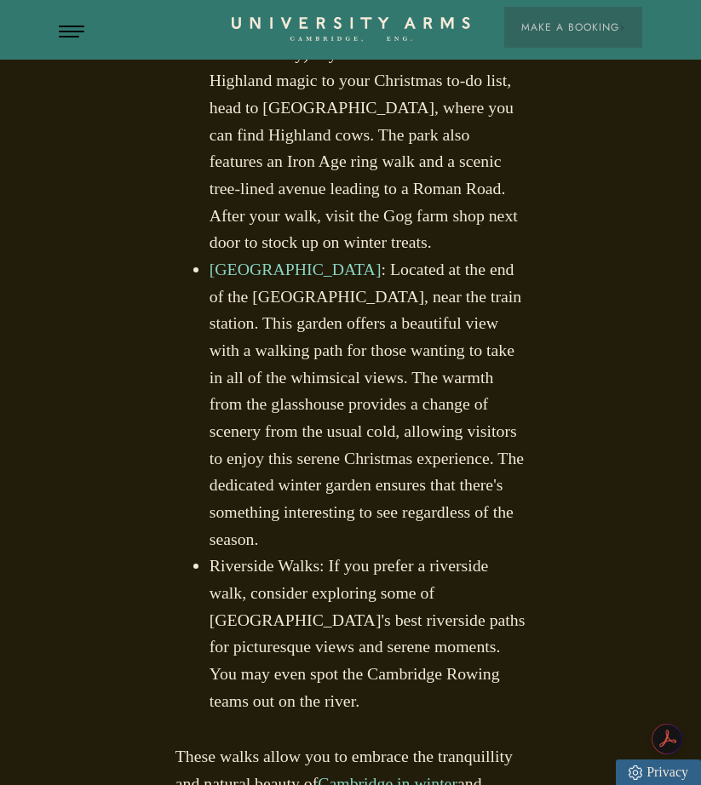
scroll to position [3551, 0]
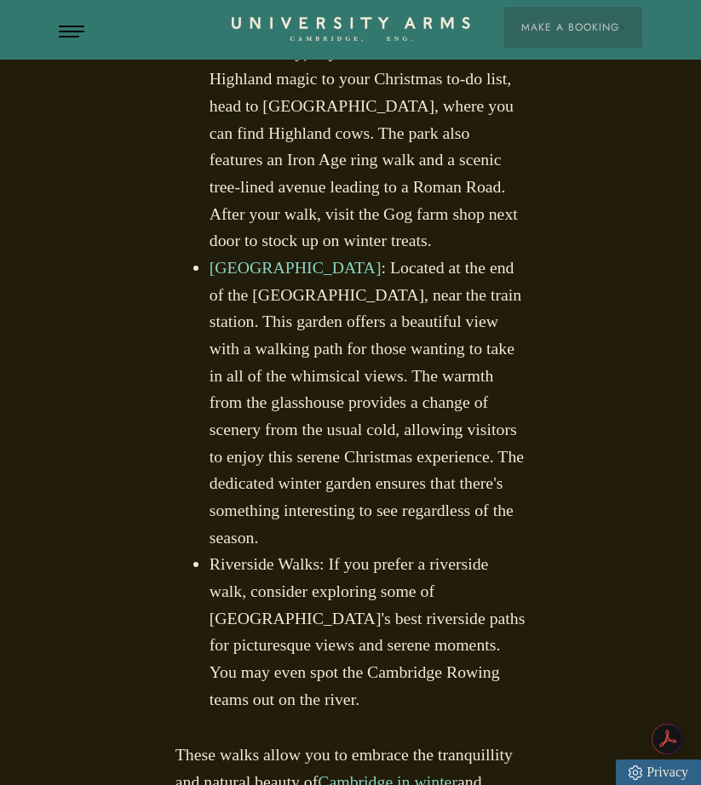
scroll to position [3636, 0]
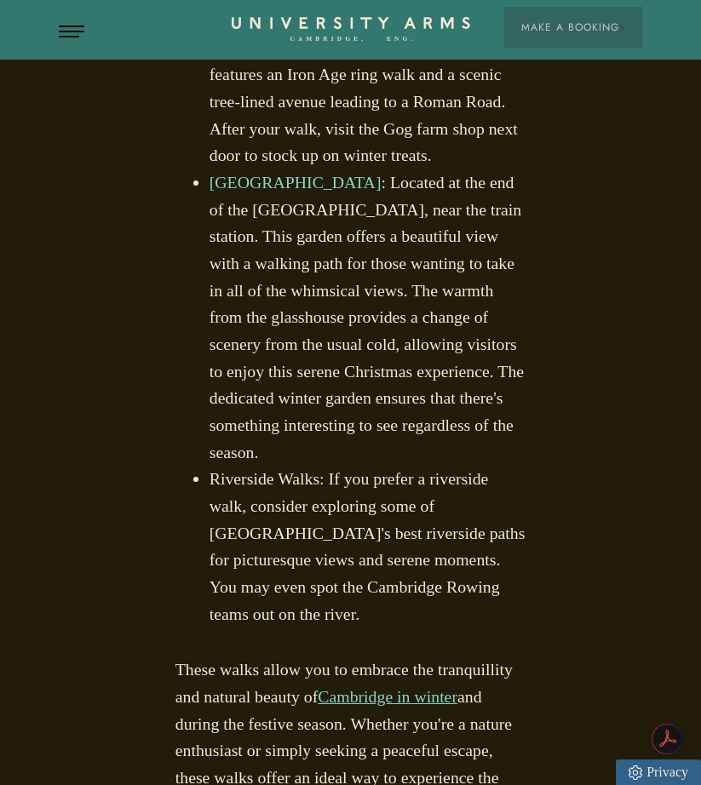
click at [255, 657] on p "These walks allow you to embrace the tranquillity and natural beauty of [GEOGRA…" at bounding box center [350, 738] width 351 height 162
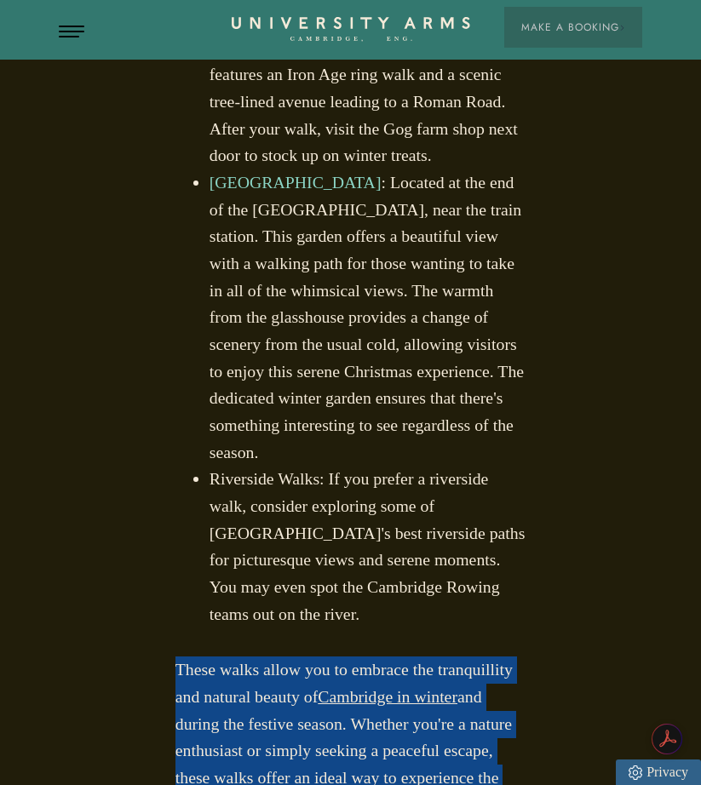
click at [255, 657] on p "These walks allow you to embrace the tranquillity and natural beauty of [GEOGRA…" at bounding box center [350, 738] width 351 height 162
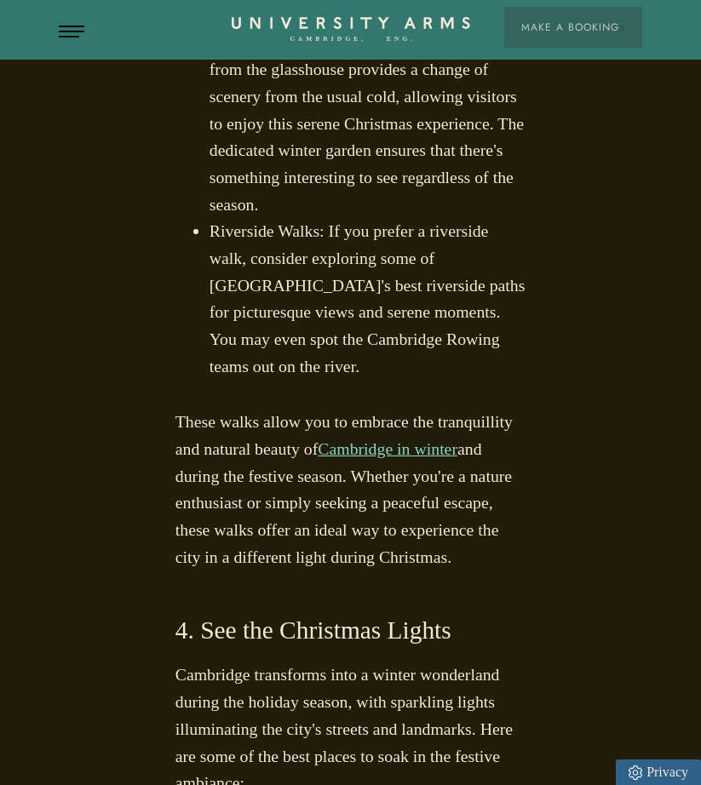
scroll to position [3891, 0]
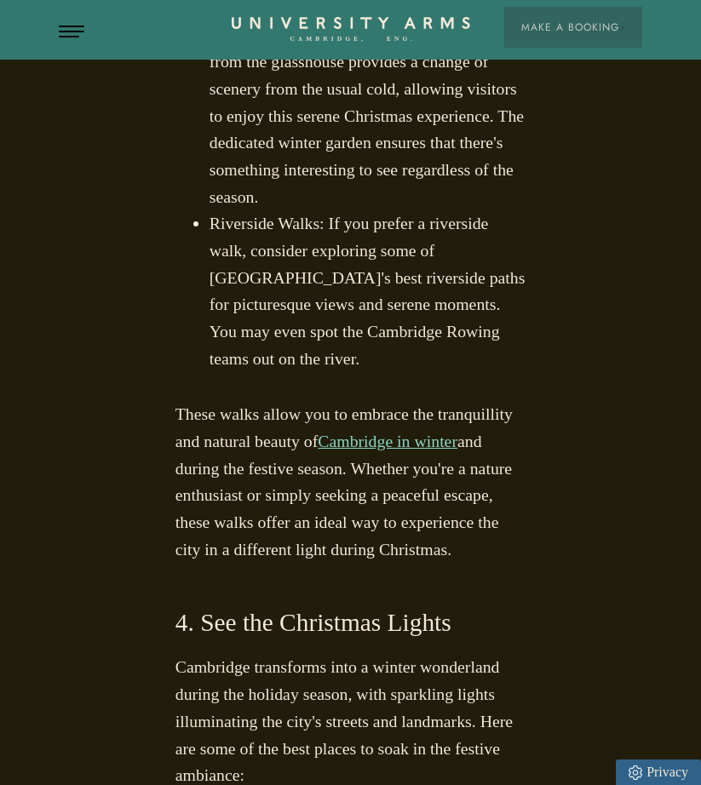
click at [288, 606] on h3 "4. See the Christmas Lights" at bounding box center [350, 622] width 351 height 33
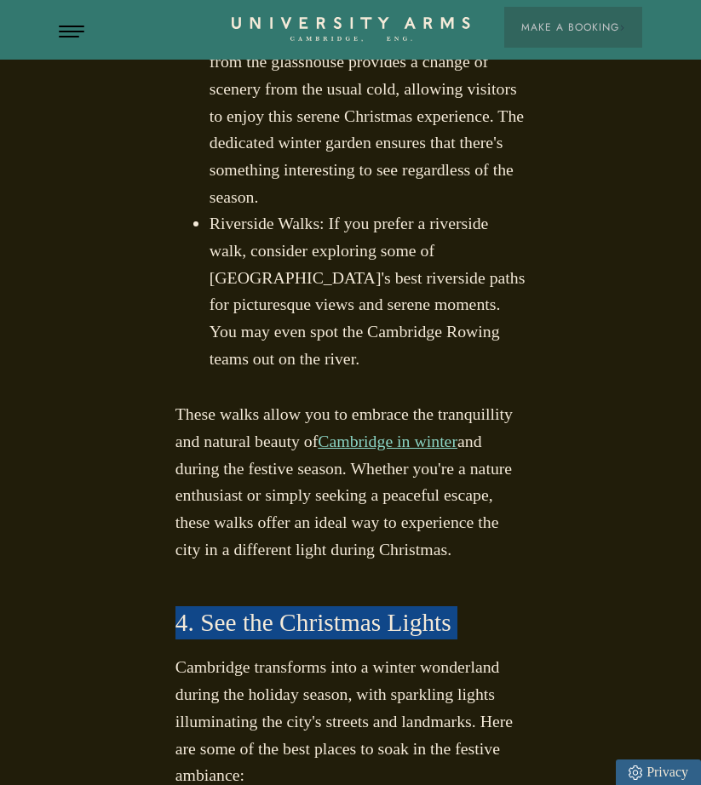
click at [288, 606] on h3 "4. See the Christmas Lights" at bounding box center [350, 622] width 351 height 33
click at [265, 606] on h3 "4. See the Christmas Lights" at bounding box center [350, 622] width 351 height 33
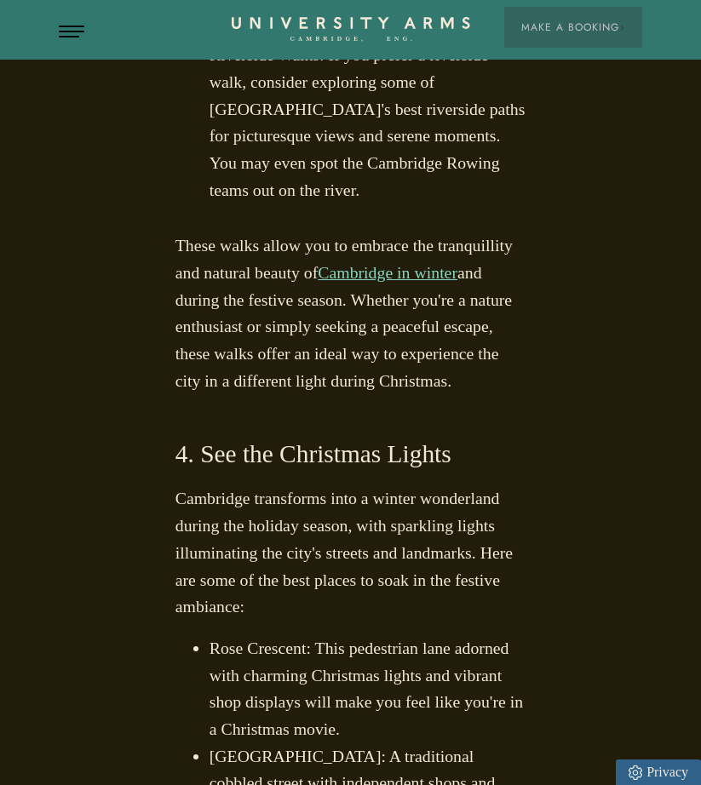
scroll to position [4062, 0]
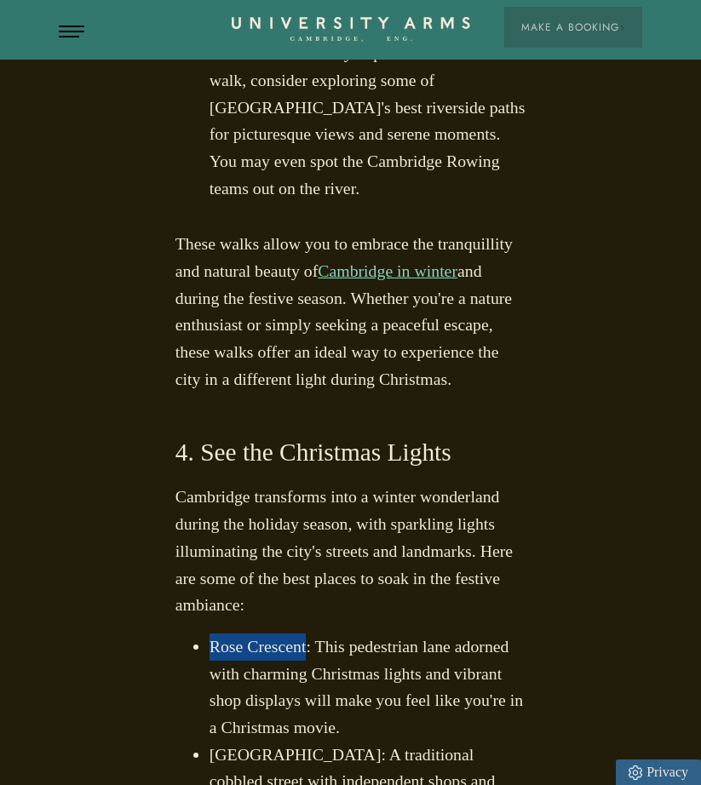
drag, startPoint x: 213, startPoint y: 370, endPoint x: 311, endPoint y: 371, distance: 97.9
click at [311, 634] on li "Rose Crescent: This pedestrian lane adorned with charming Christmas lights and …" at bounding box center [368, 688] width 317 height 108
copy li "Rose Crescent"
click at [280, 742] on li "[GEOGRAPHIC_DATA]: A traditional cobbled street with independent shops and rest…" at bounding box center [368, 796] width 317 height 108
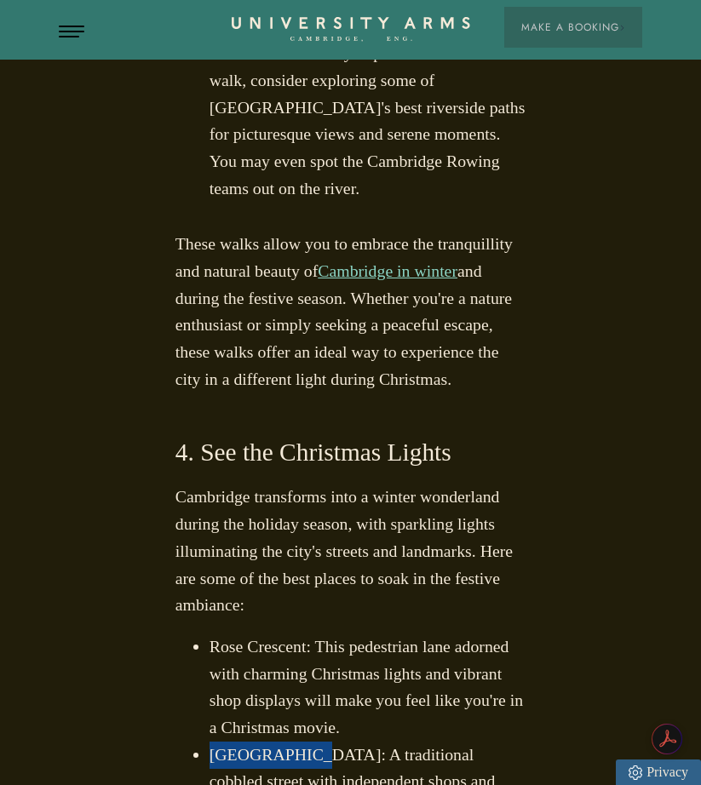
drag, startPoint x: 213, startPoint y: 477, endPoint x: 297, endPoint y: 477, distance: 84.3
click at [297, 742] on li "[GEOGRAPHIC_DATA]: A traditional cobbled street with independent shops and rest…" at bounding box center [368, 796] width 317 height 108
copy li "[GEOGRAPHIC_DATA]"
drag, startPoint x: 338, startPoint y: 562, endPoint x: 210, endPoint y: 559, distance: 128.6
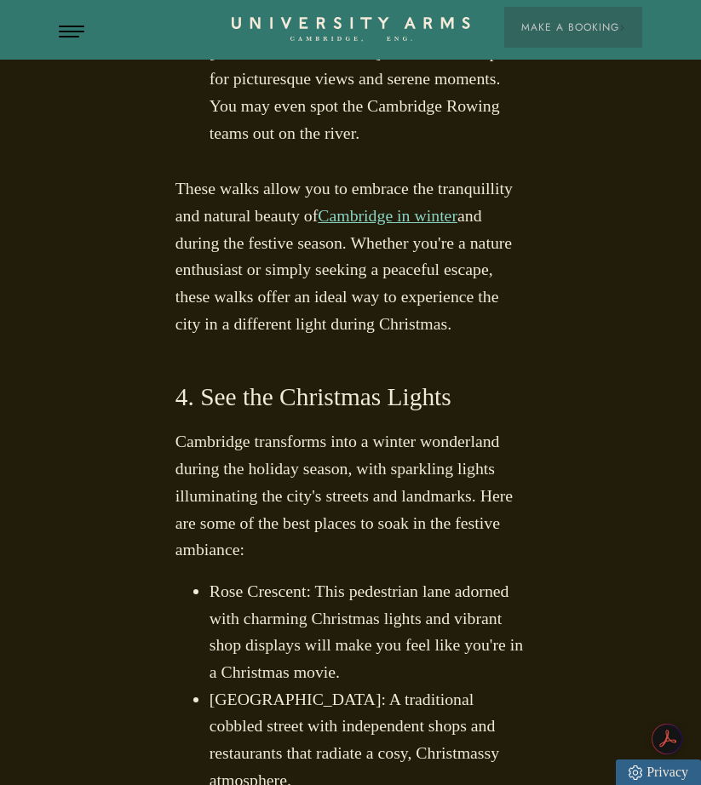
scroll to position [4147, 0]
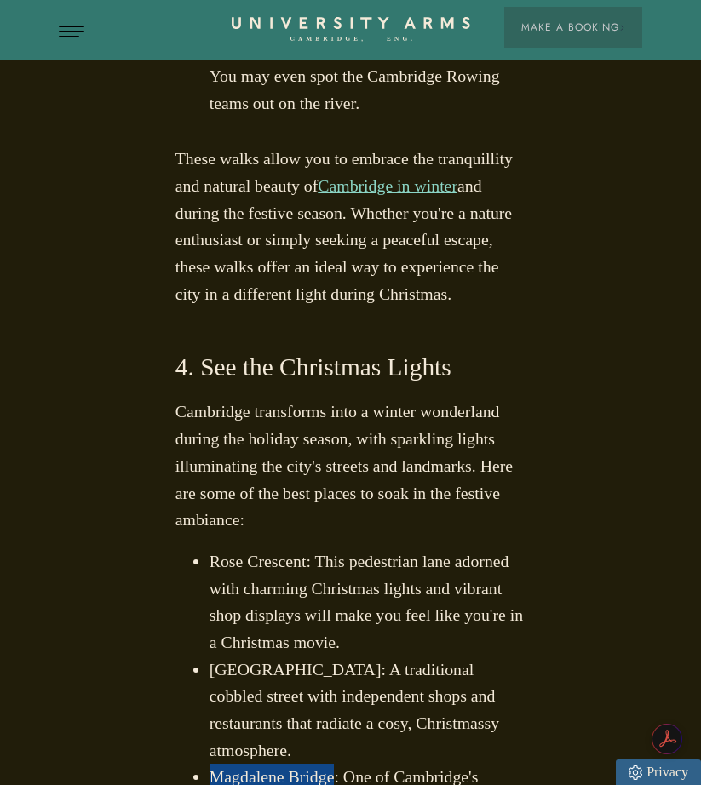
drag, startPoint x: 381, startPoint y: 583, endPoint x: 213, endPoint y: 583, distance: 167.8
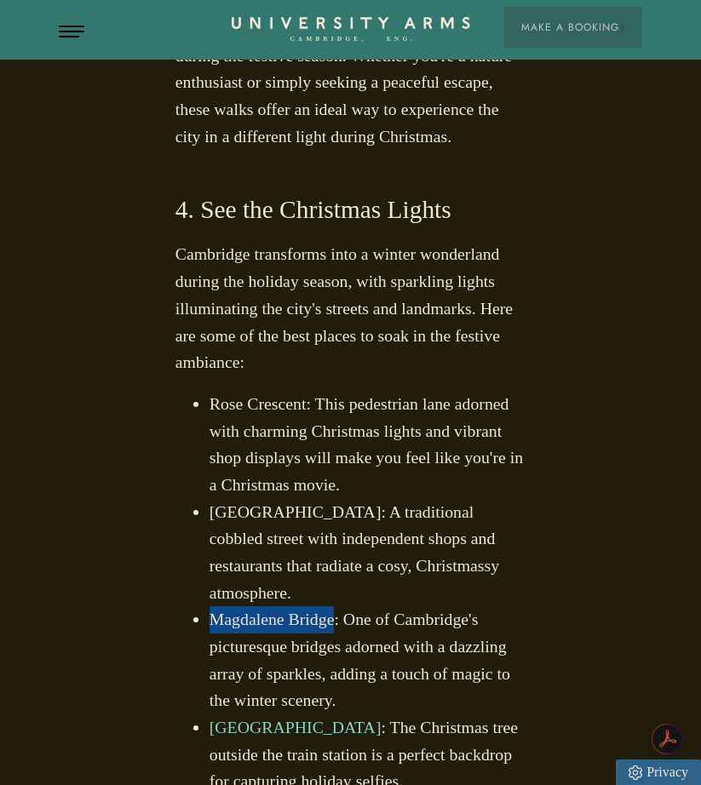
scroll to position [4317, 0]
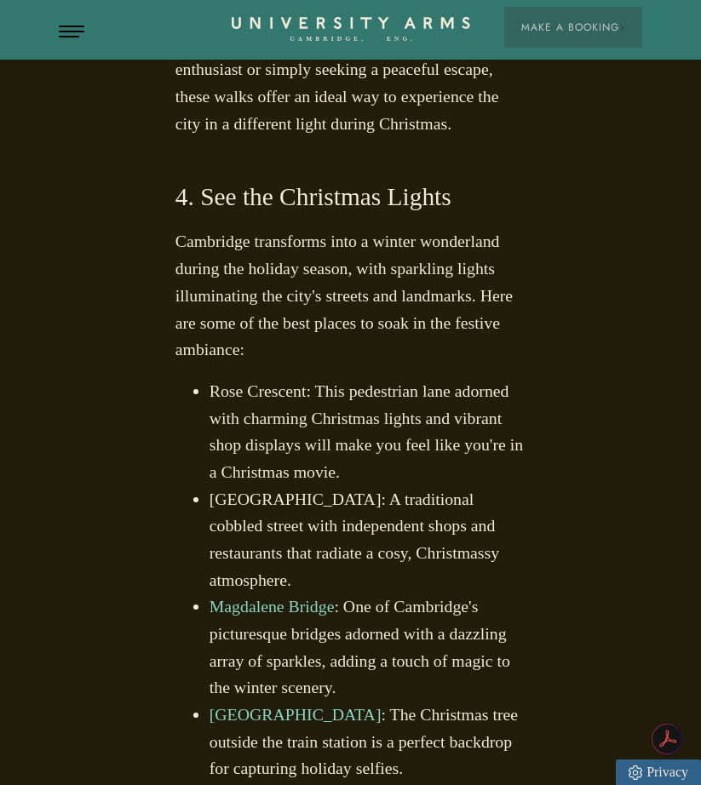
click at [334, 702] on li "[GEOGRAPHIC_DATA] : The Christmas tree outside the train station is a perfect b…" at bounding box center [368, 742] width 317 height 81
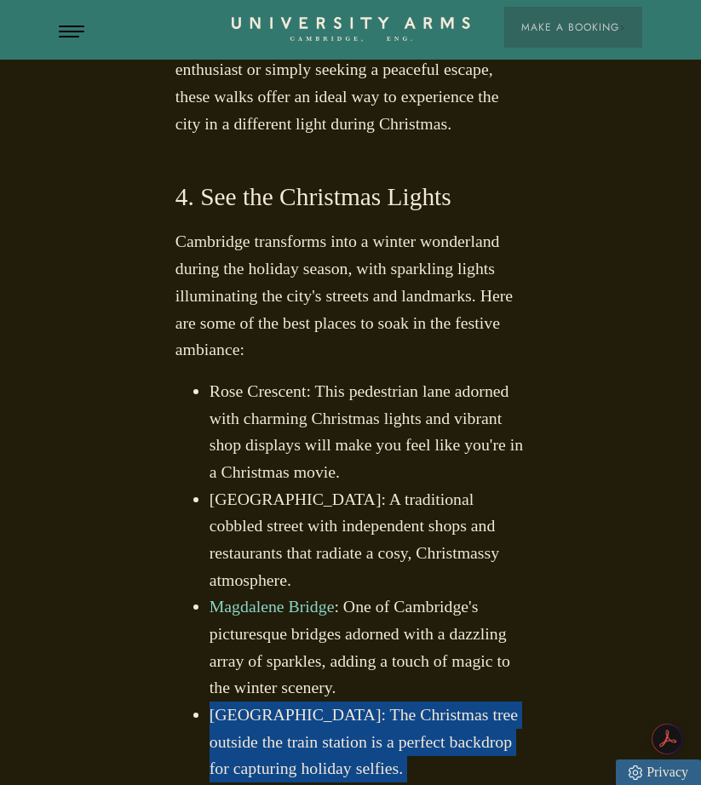
click at [334, 702] on li "[GEOGRAPHIC_DATA] : The Christmas tree outside the train station is a perfect b…" at bounding box center [368, 742] width 317 height 81
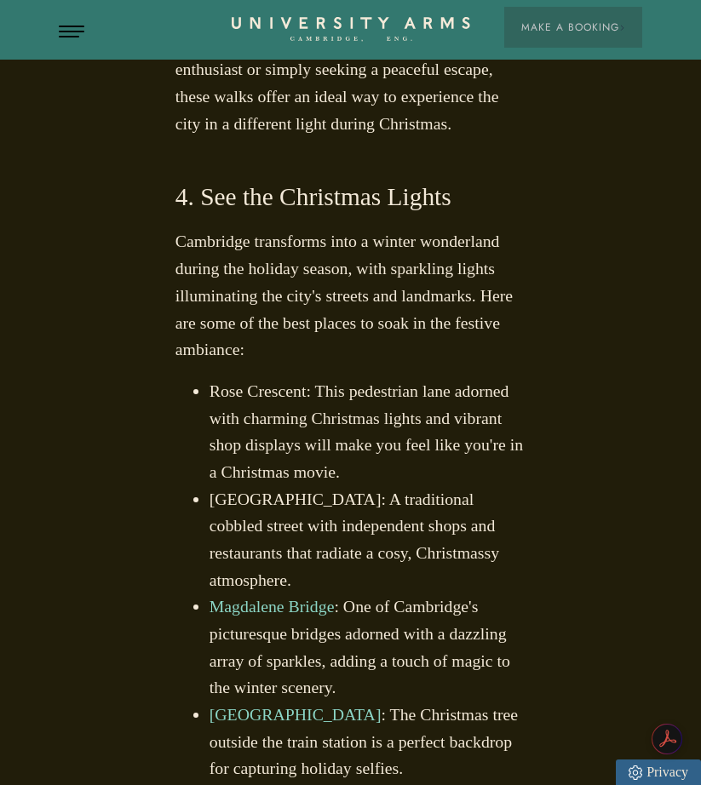
drag, startPoint x: 213, startPoint y: 496, endPoint x: 307, endPoint y: 501, distance: 93.8
click at [307, 501] on ul "Rose Crescent: This pedestrian lane adorned with charming Christmas lights and …" at bounding box center [350, 755] width 351 height 755
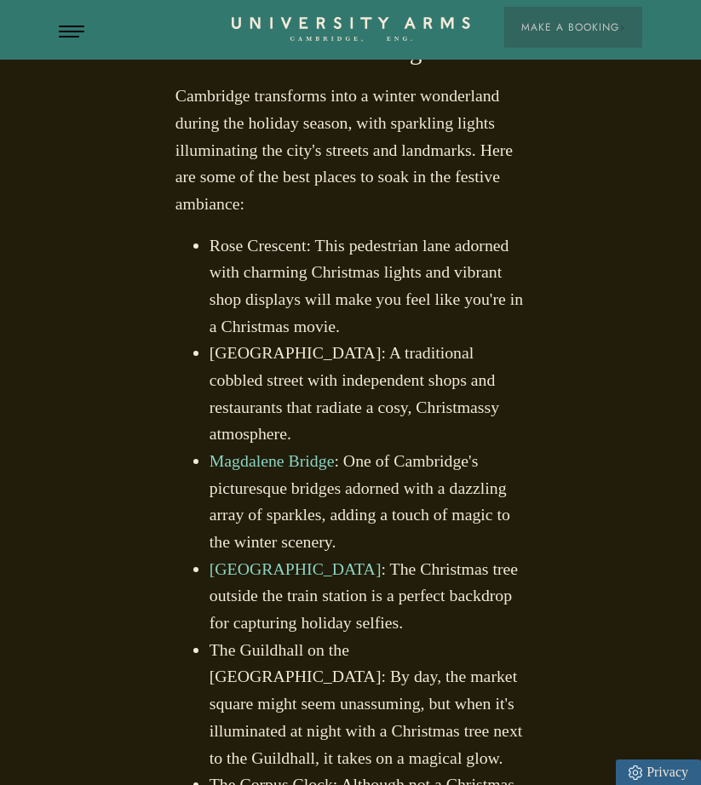
scroll to position [4493, 0]
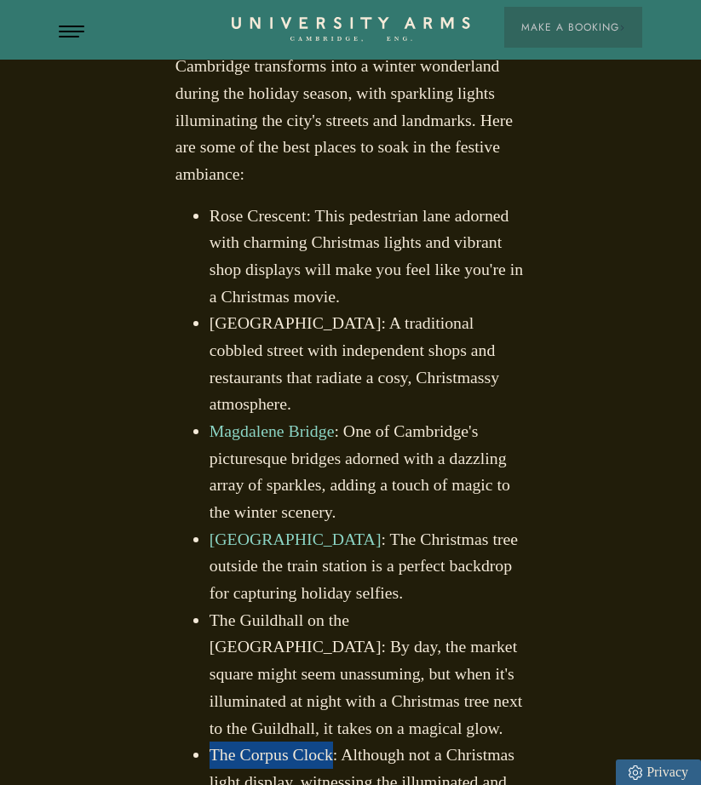
drag, startPoint x: 213, startPoint y: 448, endPoint x: 337, endPoint y: 462, distance: 125.1
click at [337, 742] on li "The Corpus Clock: Although not a Christmas light display, witnessing the illumi…" at bounding box center [368, 796] width 317 height 108
copy li "The Corpus Clock"
drag, startPoint x: 365, startPoint y: 566, endPoint x: 211, endPoint y: 565, distance: 153.3
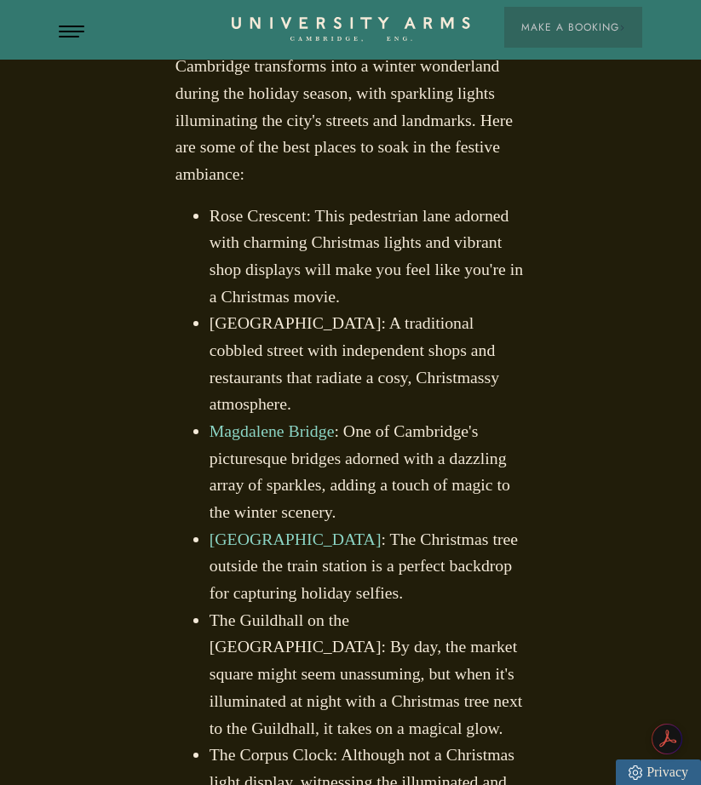
click at [211, 565] on ul "Rose Crescent: This pedestrian lane adorned with charming Christmas lights and …" at bounding box center [350, 580] width 351 height 755
copy link "Christmas at [GEOGRAPHIC_DATA]"
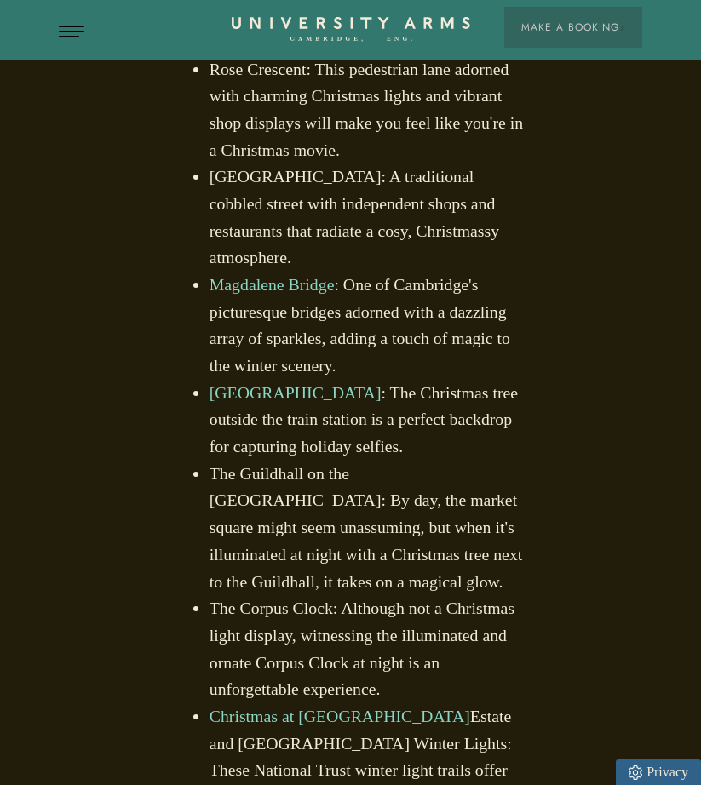
scroll to position [4663, 0]
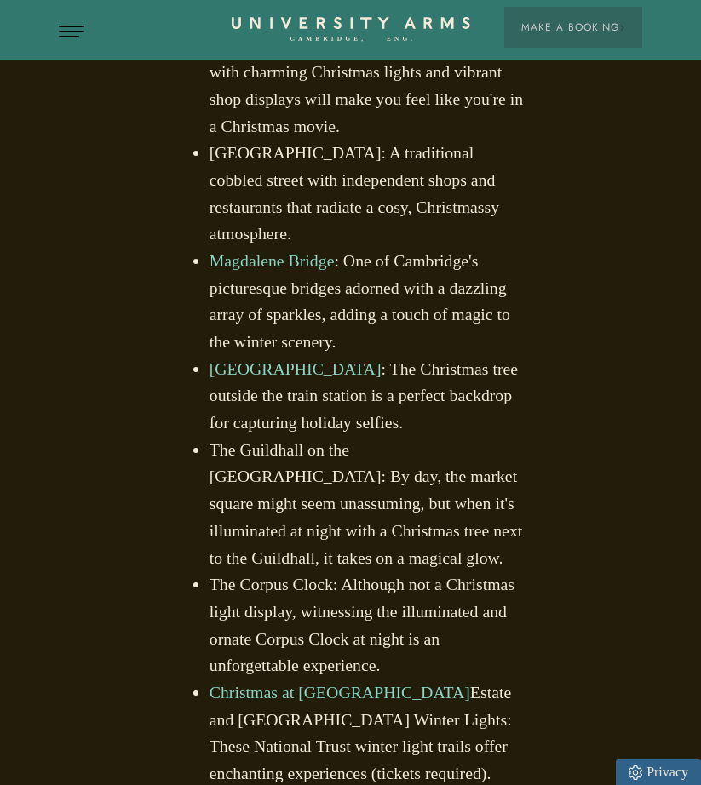
click at [390, 680] on li "Christmas at Wimpole Estate and Anglesey Abbey Winter Lights: These National Tr…" at bounding box center [368, 734] width 317 height 108
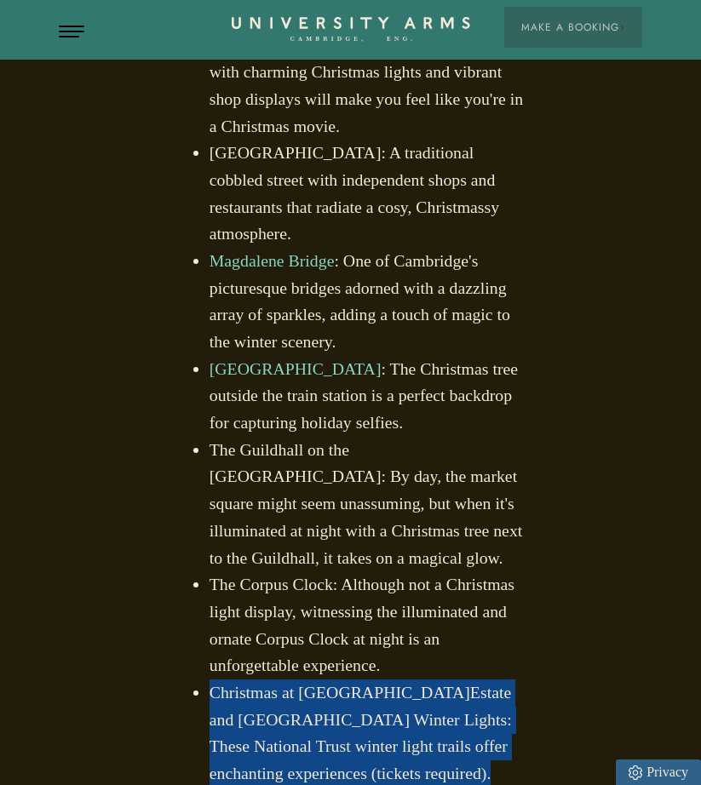
drag, startPoint x: 390, startPoint y: 428, endPoint x: 376, endPoint y: 427, distance: 14.6
click at [389, 680] on li "Christmas at Wimpole Estate and Anglesey Abbey Winter Lights: These National Tr…" at bounding box center [368, 734] width 317 height 108
click at [376, 680] on li "Christmas at Wimpole Estate and Anglesey Abbey Winter Lights: These National Tr…" at bounding box center [368, 734] width 317 height 108
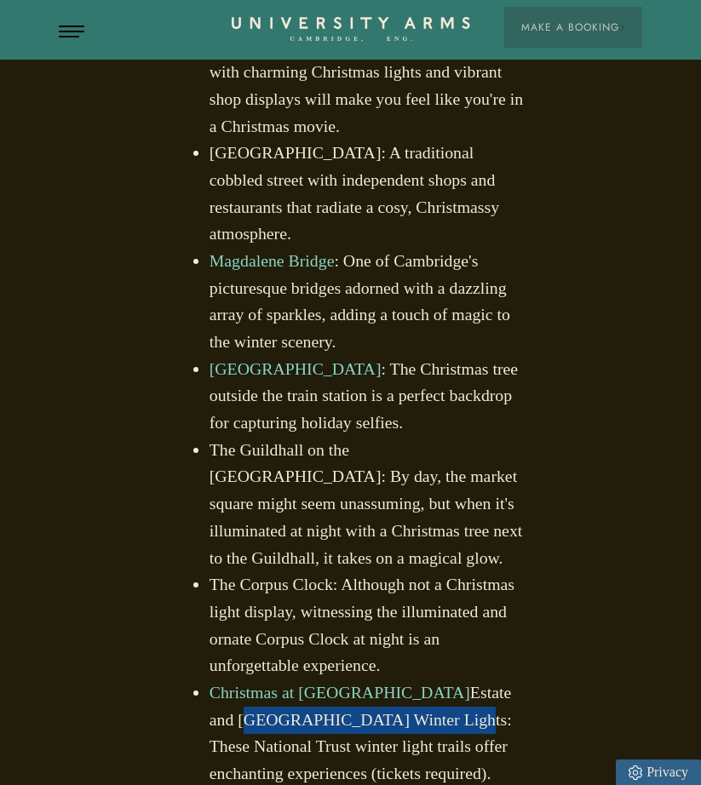
drag, startPoint x: 444, startPoint y: 398, endPoint x: 353, endPoint y: 422, distance: 94.2
click at [353, 680] on li "Christmas at Wimpole Estate and Anglesey Abbey Winter Lights: These National Tr…" at bounding box center [368, 734] width 317 height 108
copy li "Anglesey Abbey Winter Lights"
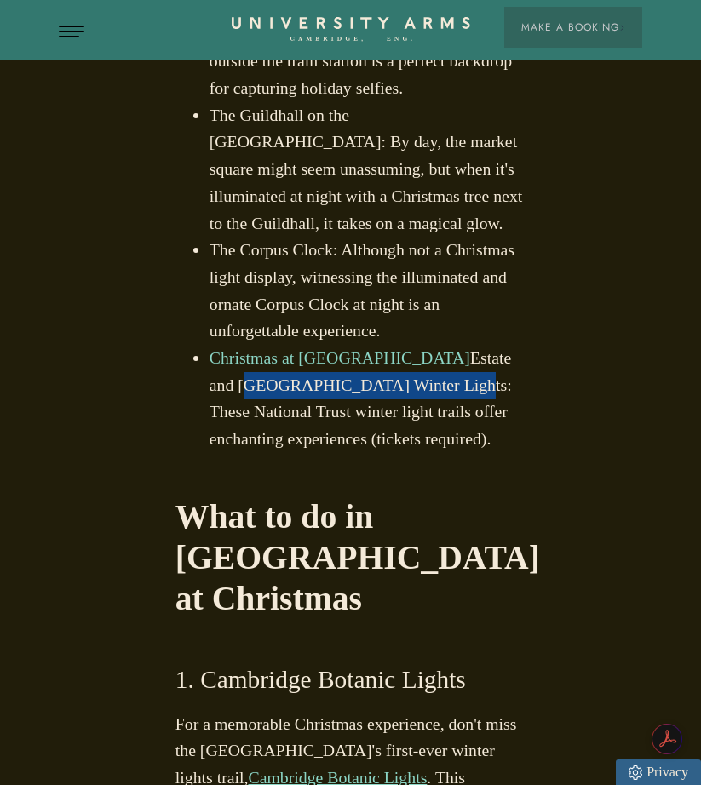
scroll to position [5089, 0]
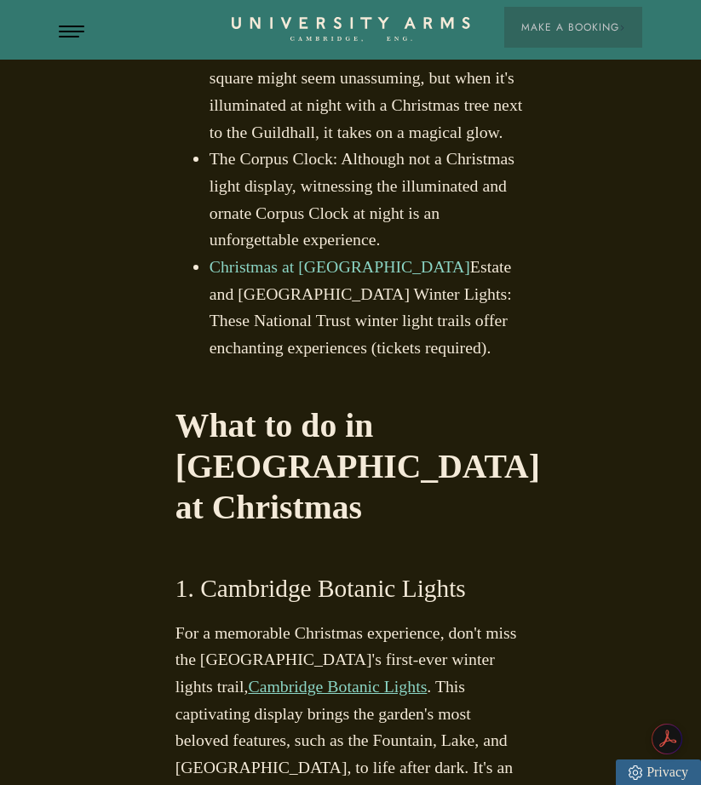
click at [276, 572] on h3 "1. Cambridge Botanic Lights" at bounding box center [350, 588] width 351 height 33
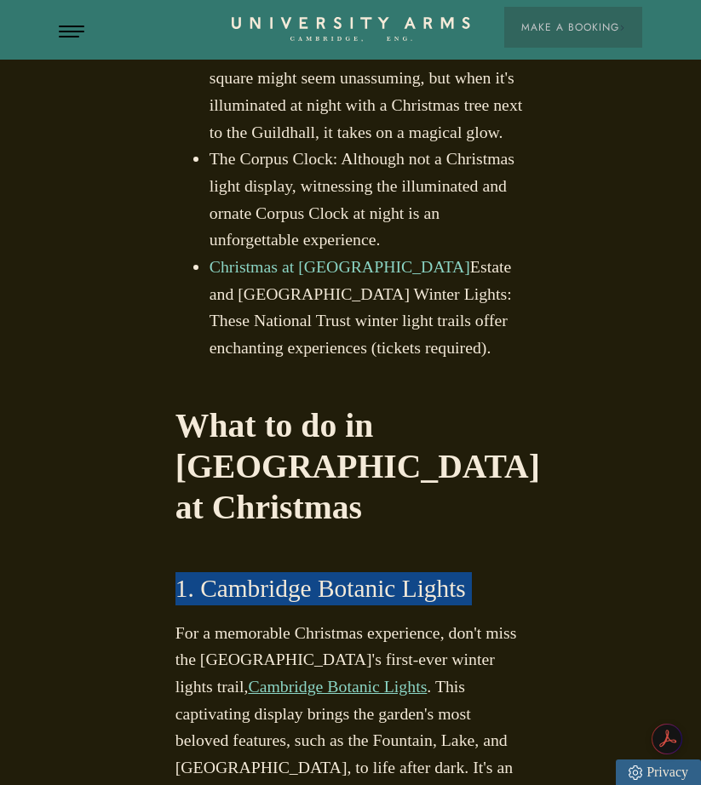
click at [276, 572] on h3 "1. Cambridge Botanic Lights" at bounding box center [350, 588] width 351 height 33
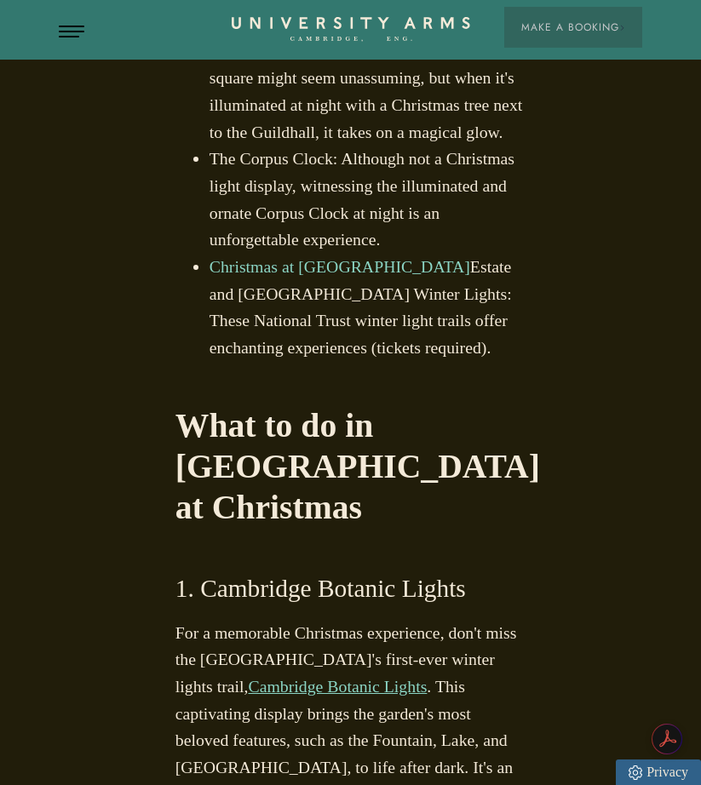
click at [260, 620] on p "For a memorable Christmas experience, don't miss the Cambridge University Botan…" at bounding box center [350, 727] width 351 height 215
click at [268, 620] on p "For a memorable Christmas experience, don't miss the Cambridge University Botan…" at bounding box center [350, 727] width 351 height 215
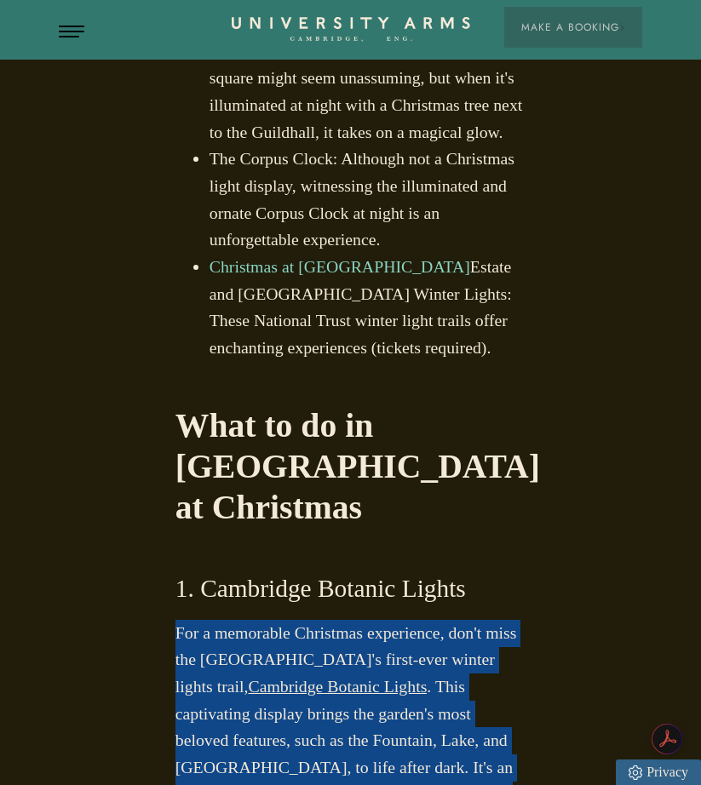
click at [268, 620] on p "For a memorable Christmas experience, don't miss the Cambridge University Botan…" at bounding box center [350, 727] width 351 height 215
click at [288, 620] on p "For a memorable Christmas experience, don't miss the Cambridge University Botan…" at bounding box center [350, 727] width 351 height 215
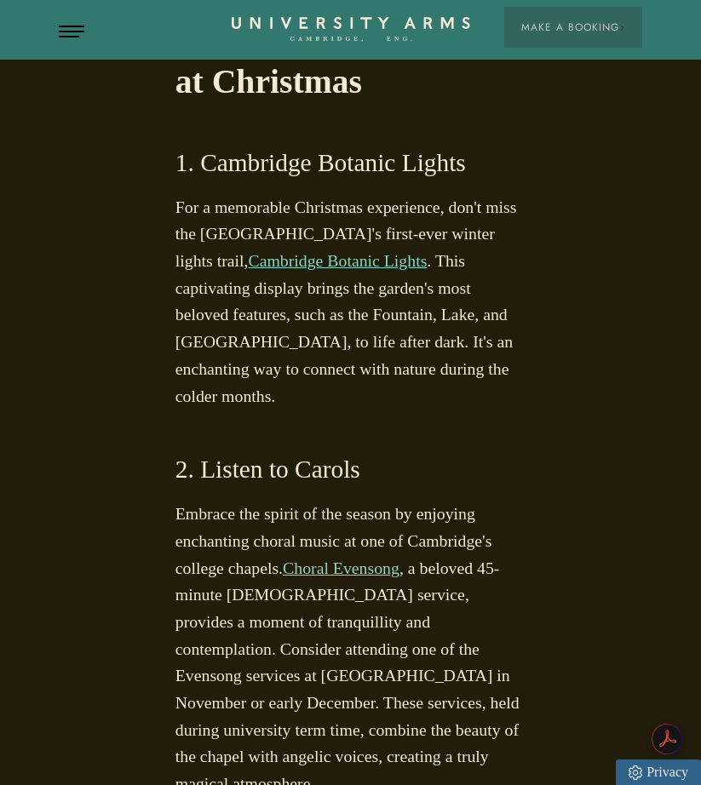
scroll to position [0, 0]
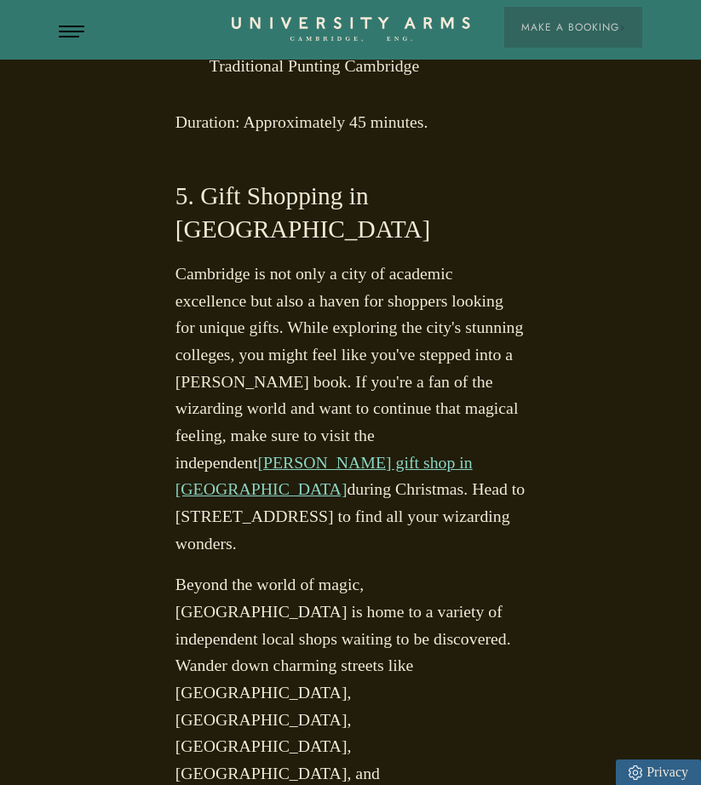
scroll to position [7899, 0]
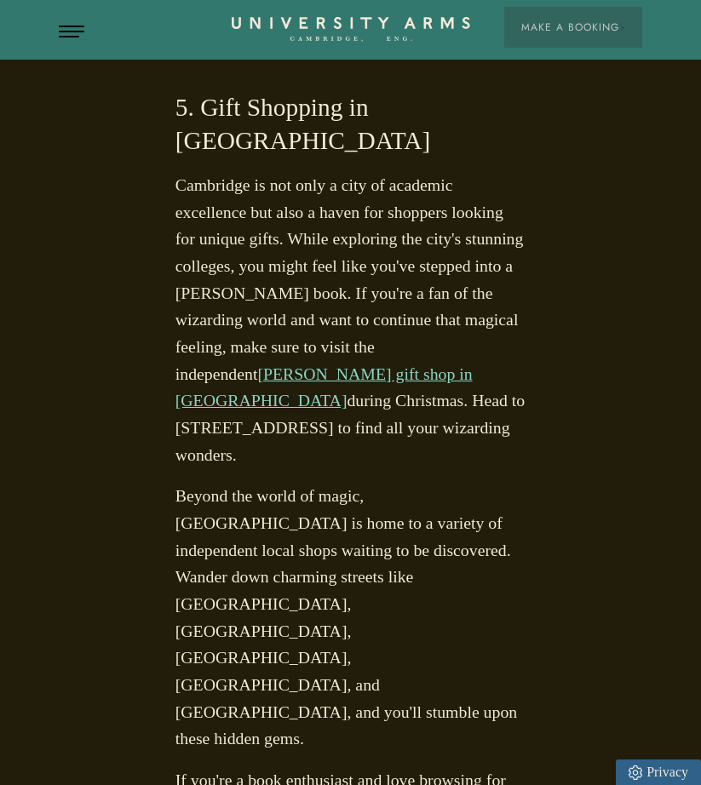
drag, startPoint x: 263, startPoint y: 399, endPoint x: 214, endPoint y: 432, distance: 59.1
copy p "[GEOGRAPHIC_DATA] on [GEOGRAPHIC_DATA]"
